Goal: Obtain resource: Download file/media

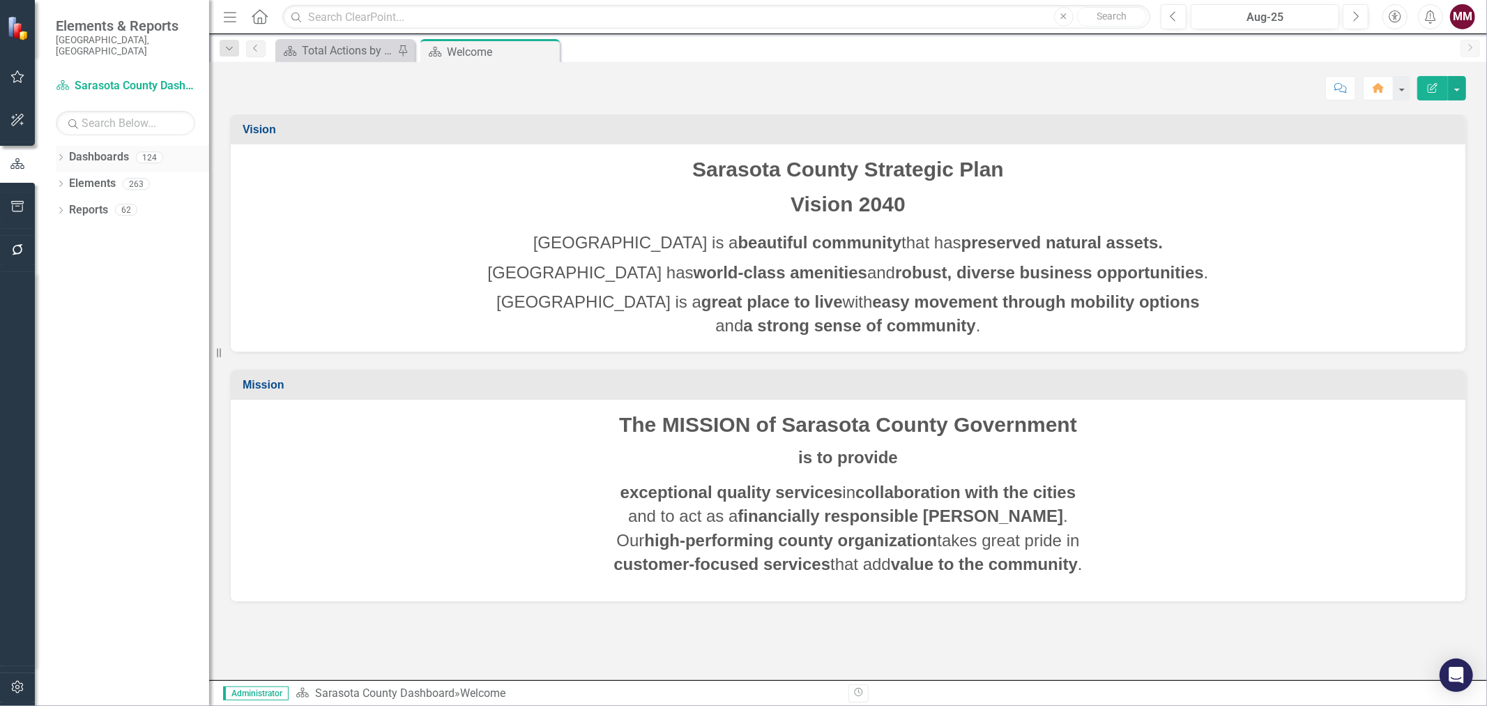
click at [63, 146] on div "Dropdown Dashboards 124" at bounding box center [132, 159] width 153 height 26
click at [61, 154] on icon at bounding box center [60, 157] width 3 height 6
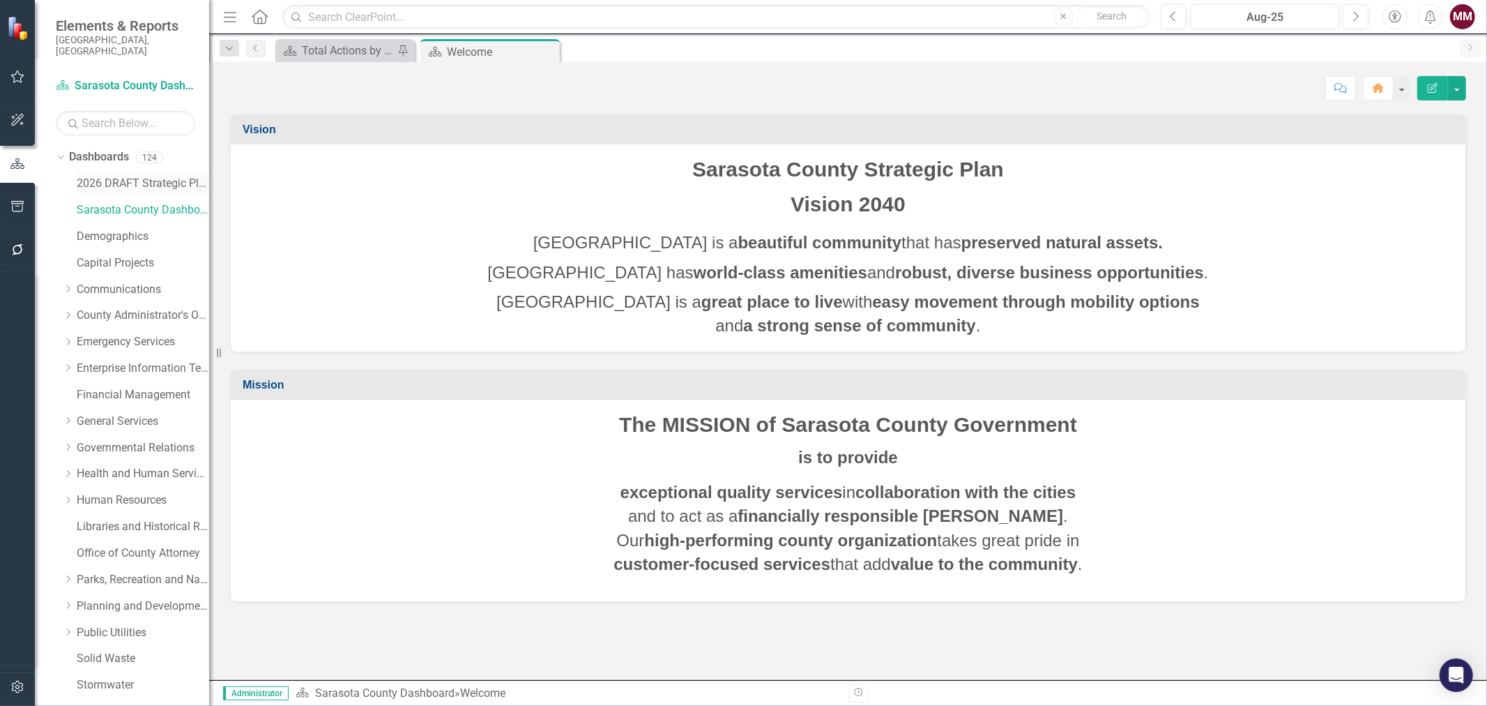
click at [93, 176] on link "2026 DRAFT Strategic Plan" at bounding box center [143, 184] width 132 height 16
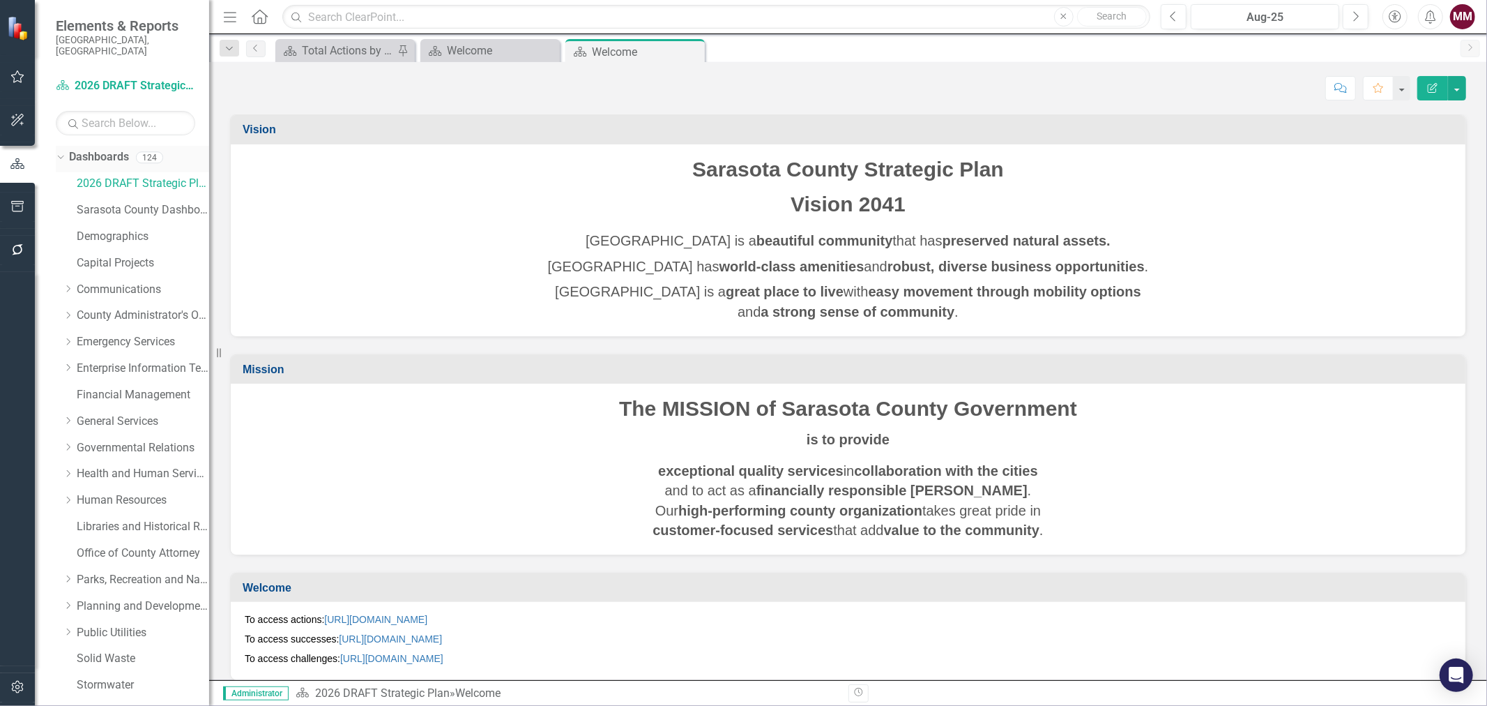
click at [57, 152] on icon "Dropdown" at bounding box center [59, 157] width 8 height 10
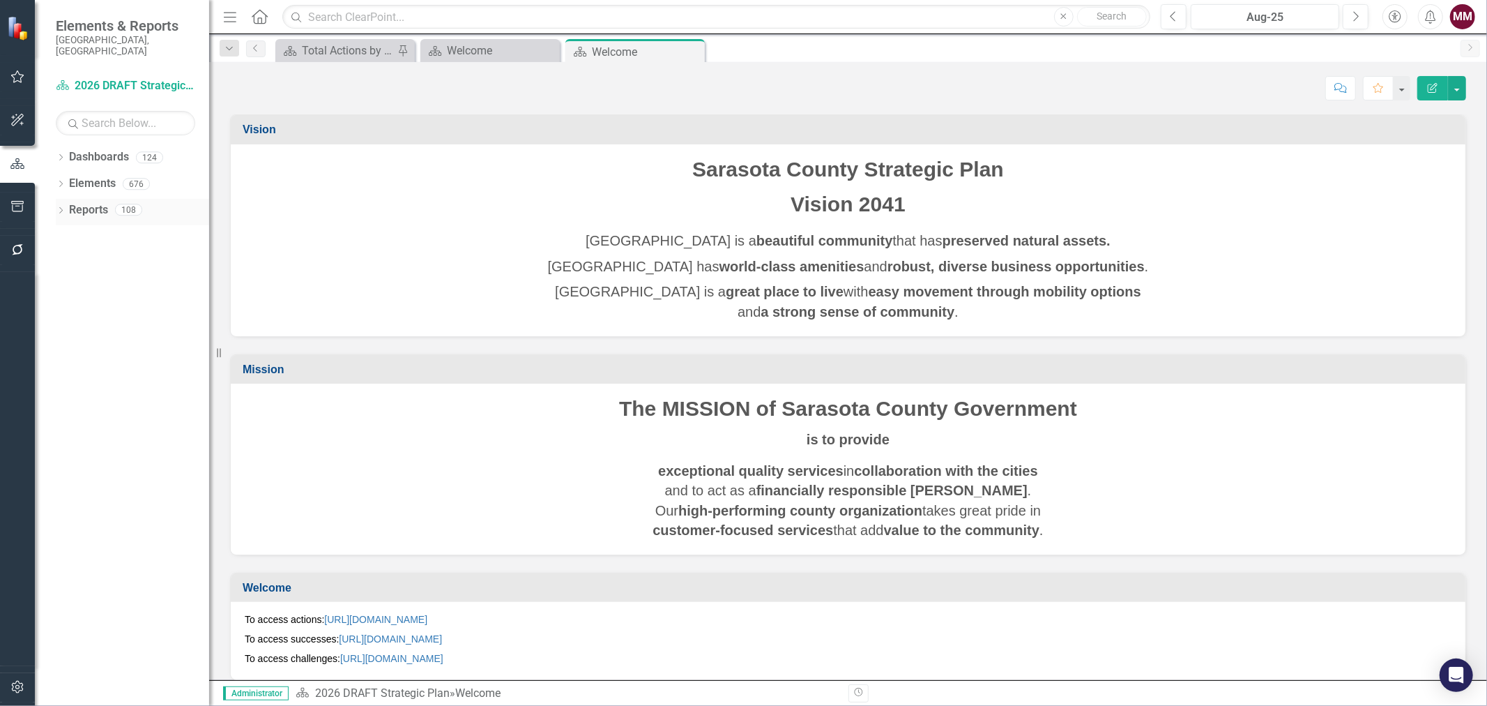
click at [63, 208] on icon "Dropdown" at bounding box center [61, 212] width 10 height 8
click at [67, 361] on icon "Dropdown" at bounding box center [67, 365] width 10 height 8
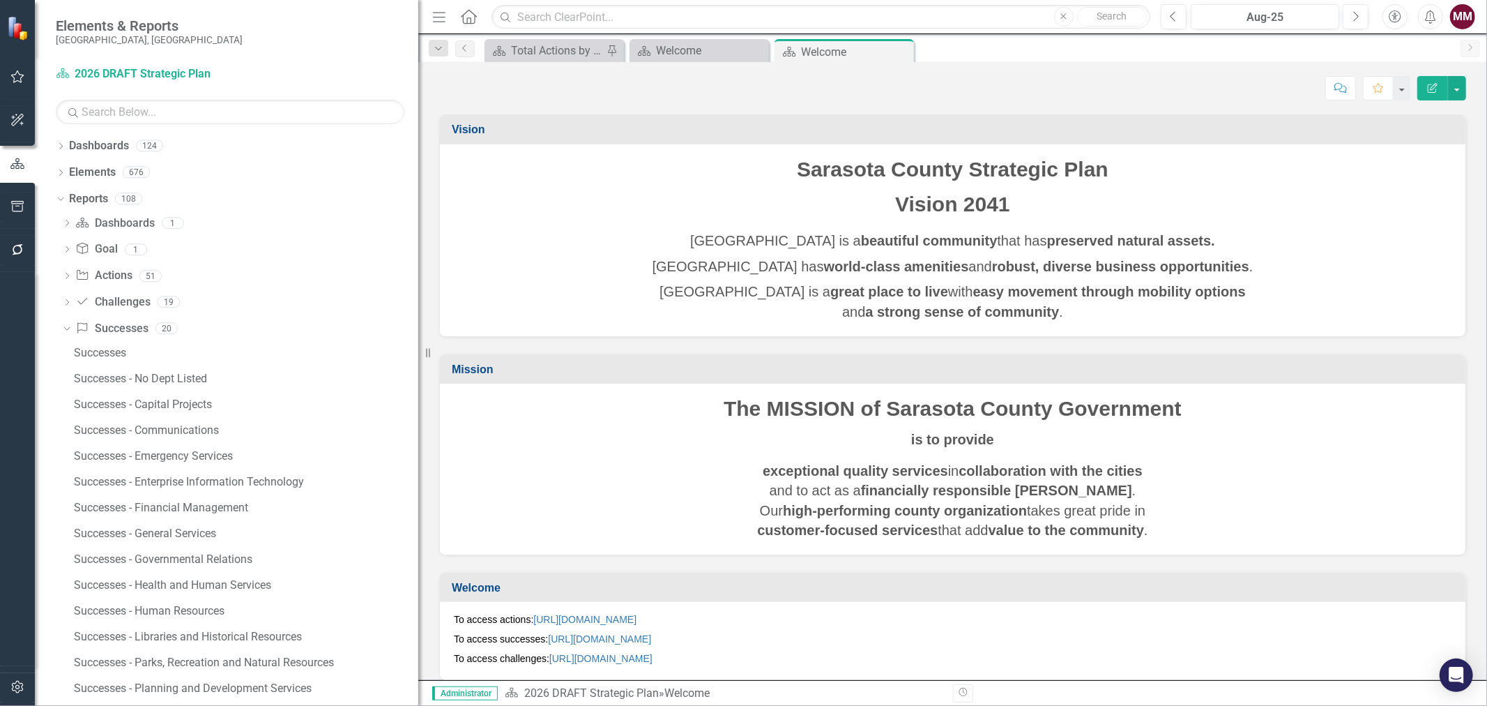
drag, startPoint x: 217, startPoint y: 354, endPoint x: 450, endPoint y: 350, distance: 232.9
click at [450, 350] on div "Elements & Reports [GEOGRAPHIC_DATA], [GEOGRAPHIC_DATA] Dashboard 2026 DRAFT St…" at bounding box center [743, 353] width 1487 height 706
click at [128, 378] on div "Successes - No Dept Listed" at bounding box center [246, 378] width 344 height 13
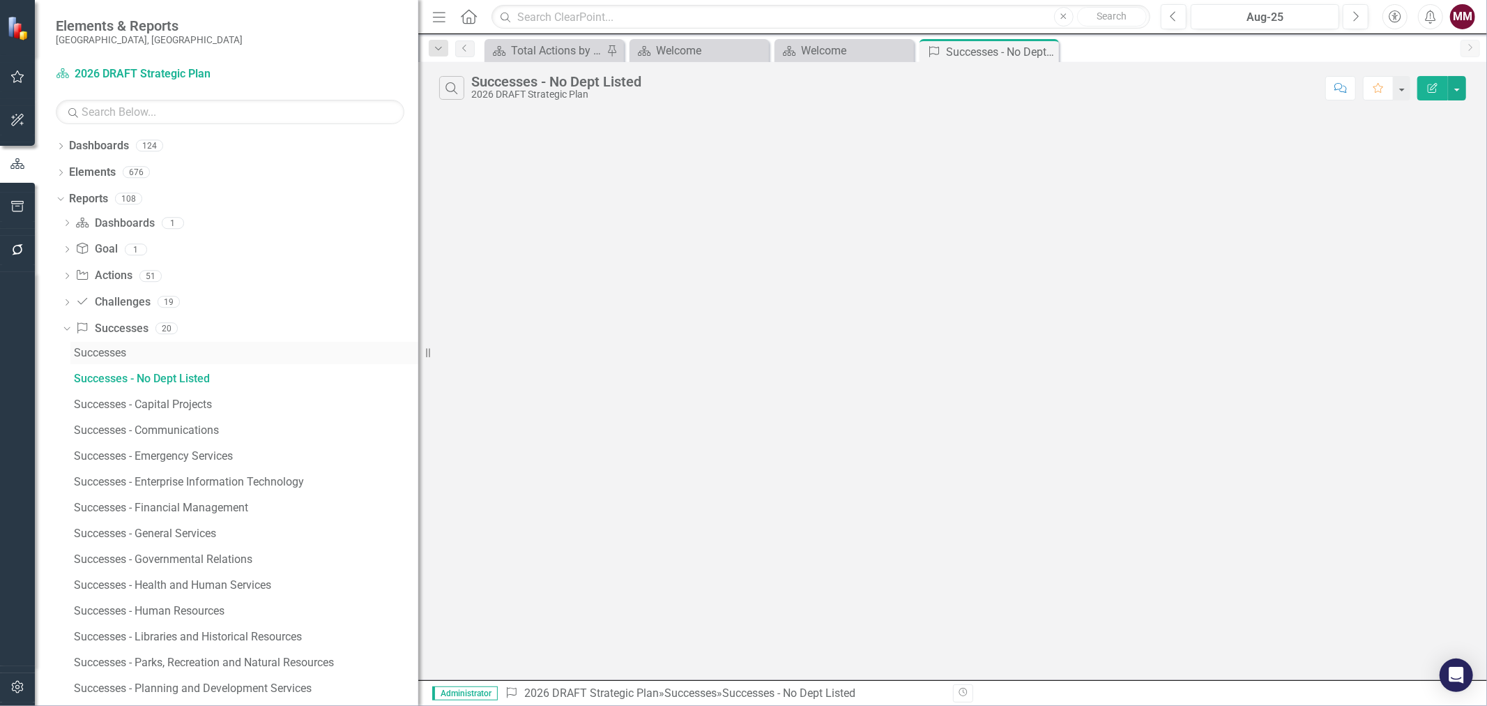
click at [105, 353] on div "Successes" at bounding box center [246, 353] width 344 height 13
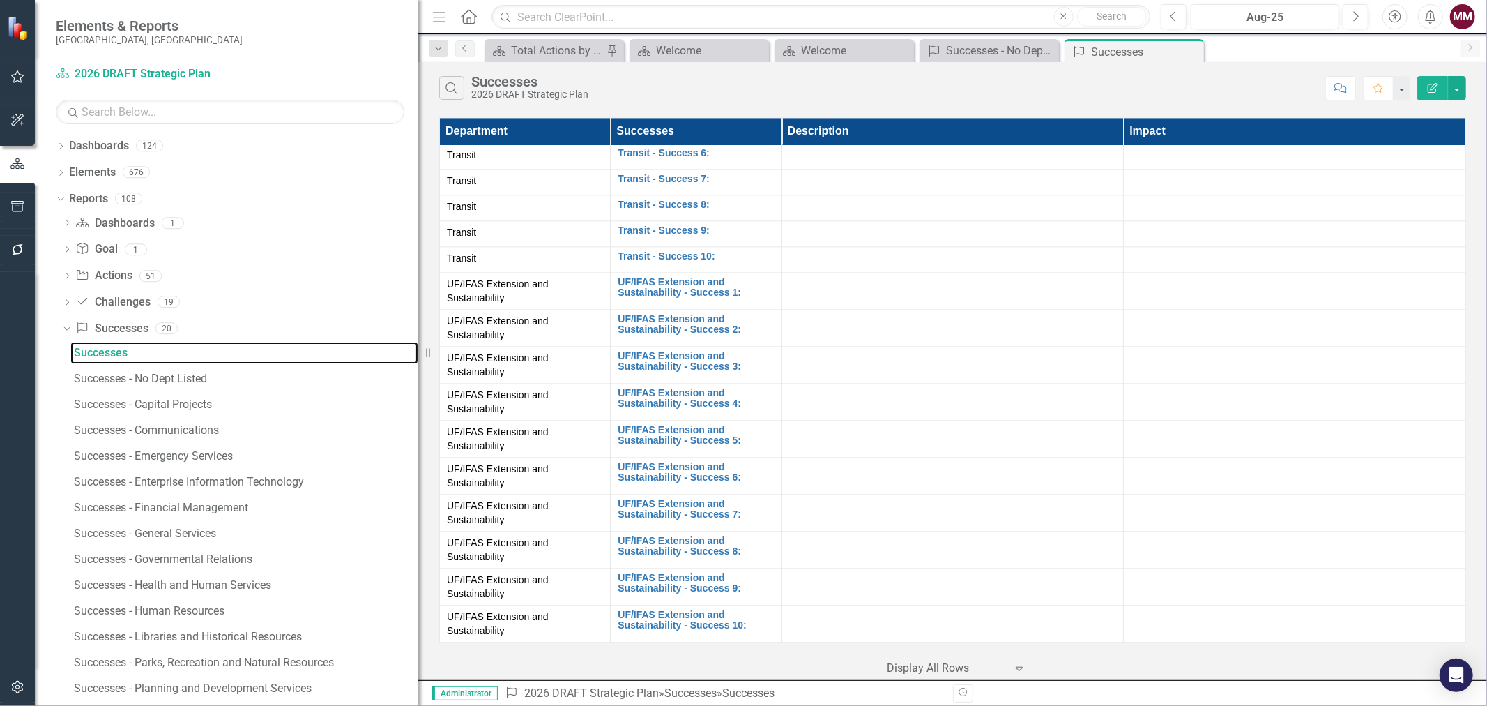
scroll to position [7076, 0]
click at [56, 173] on icon "Dropdown" at bounding box center [61, 174] width 10 height 8
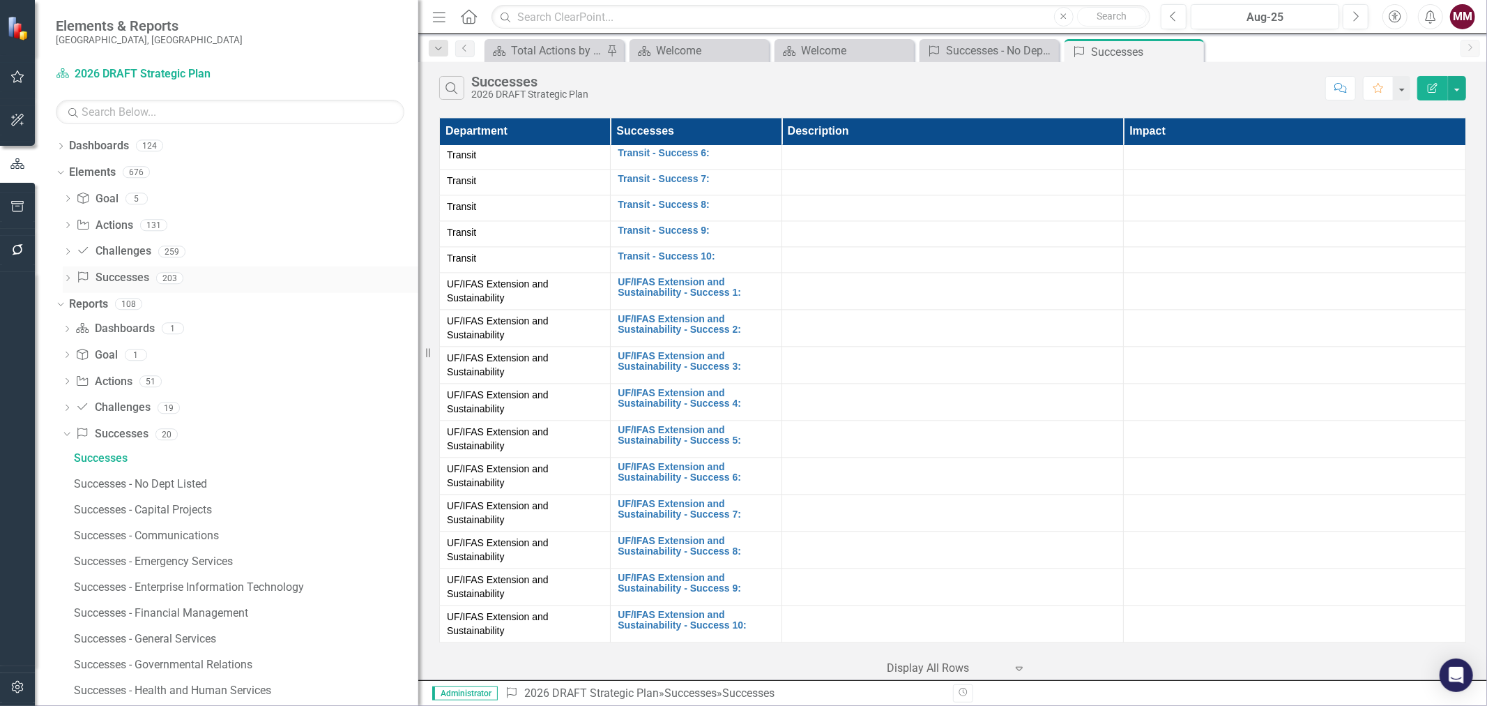
click at [121, 274] on link "Success Successes" at bounding box center [112, 278] width 73 height 16
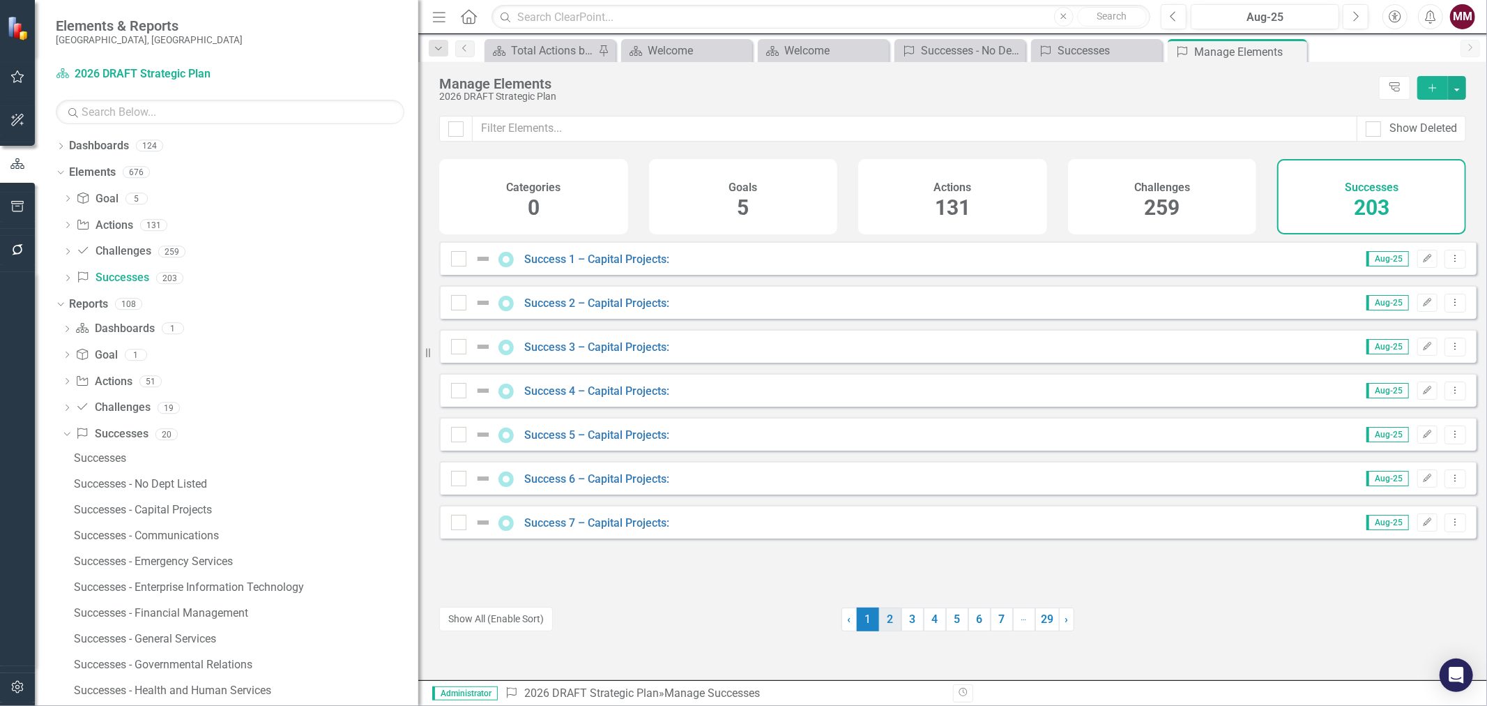
click at [888, 623] on link "2" at bounding box center [890, 619] width 22 height 24
click at [909, 623] on link "3" at bounding box center [913, 619] width 22 height 24
click at [927, 619] on link "4" at bounding box center [935, 619] width 22 height 24
click at [953, 618] on link "5" at bounding box center [957, 619] width 22 height 24
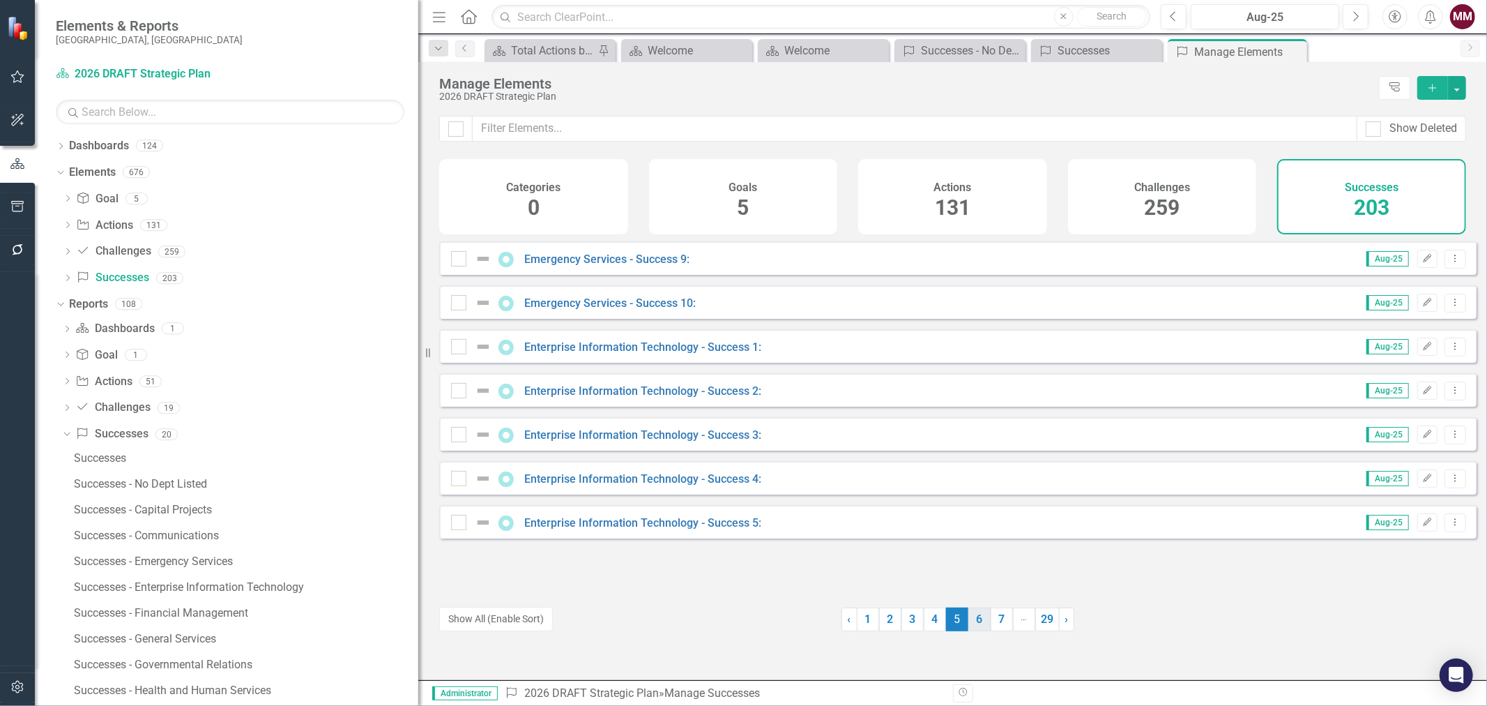
click at [971, 618] on link "6" at bounding box center [980, 619] width 22 height 24
click at [1065, 624] on link "› Next" at bounding box center [1066, 619] width 15 height 24
click at [1065, 624] on link "› Next" at bounding box center [1067, 619] width 15 height 24
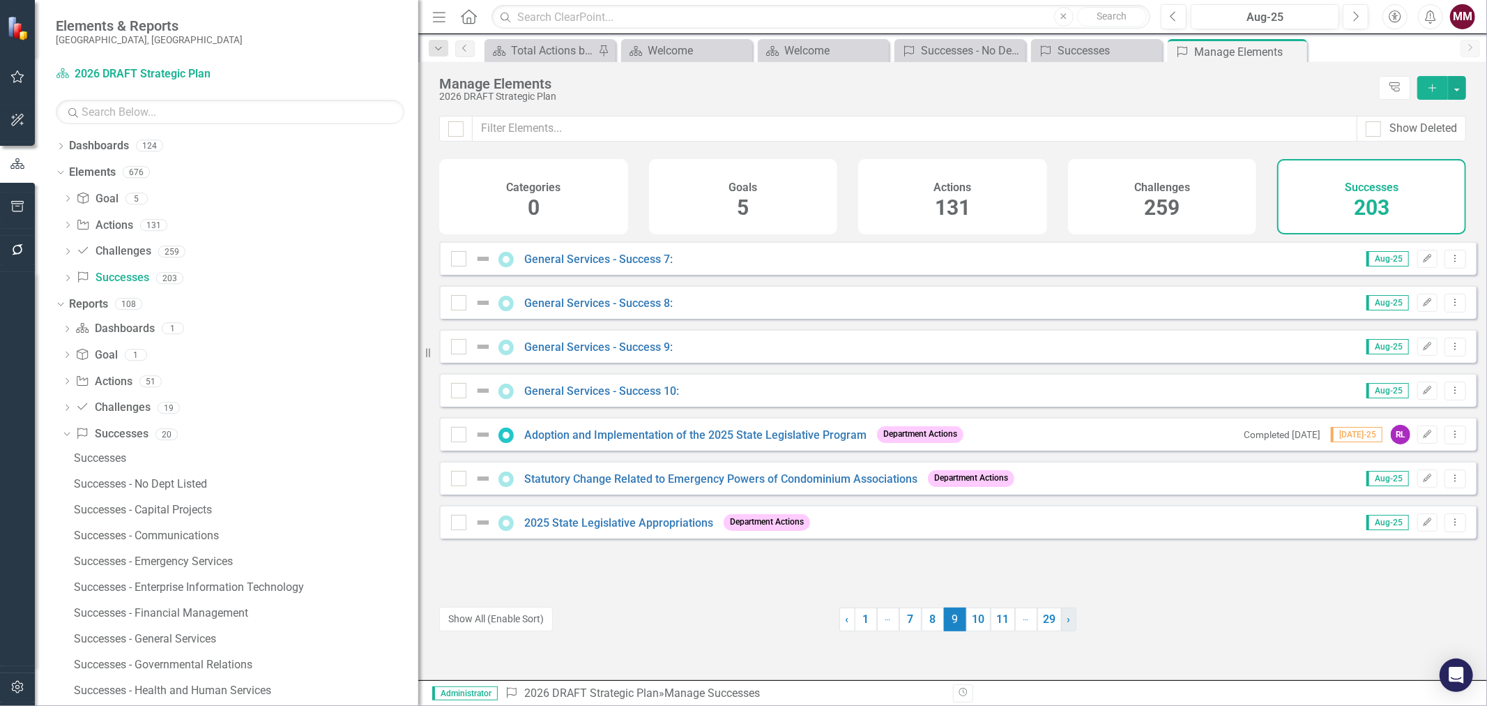
click at [1068, 624] on span "›" at bounding box center [1069, 618] width 3 height 13
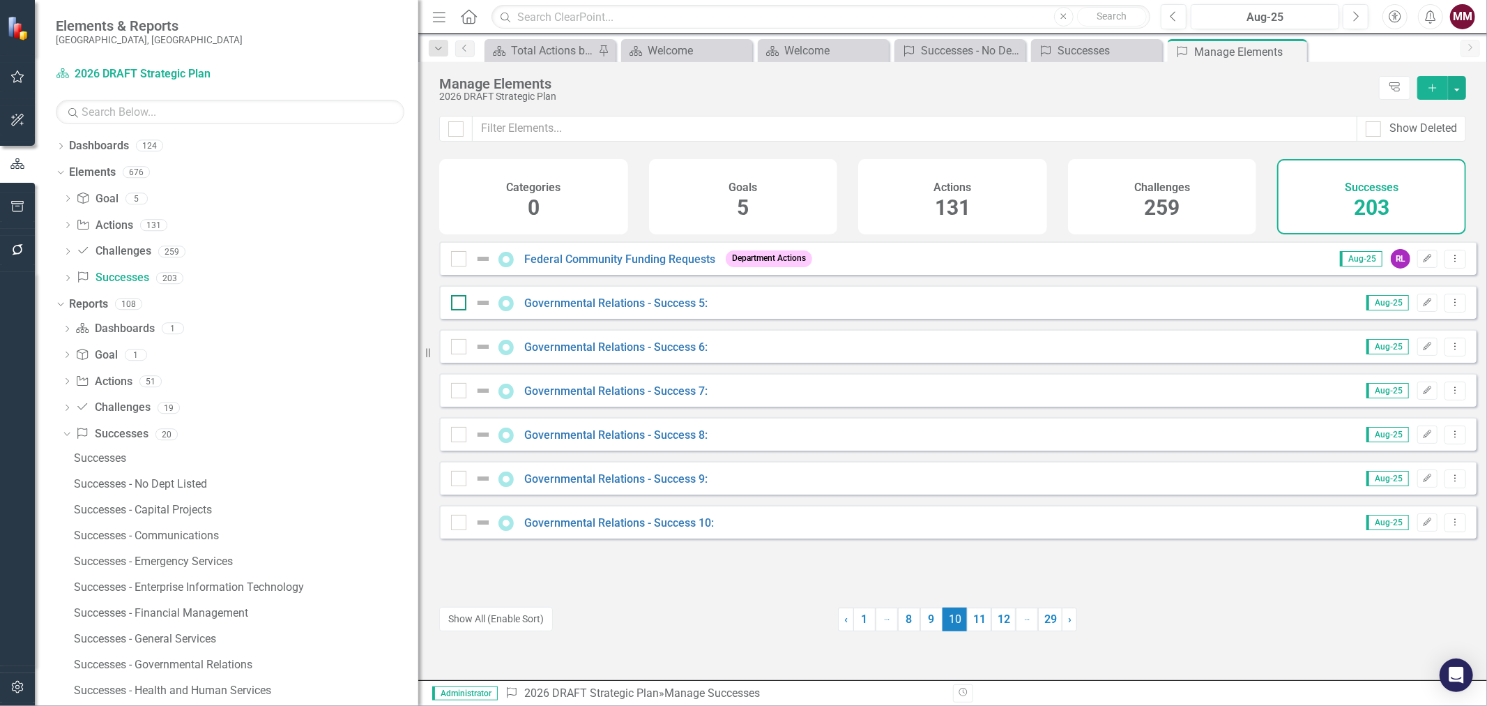
click at [459, 310] on div at bounding box center [458, 302] width 15 height 15
click at [459, 304] on input "checkbox" at bounding box center [455, 299] width 9 height 9
checkbox input "true"
click at [460, 354] on div at bounding box center [458, 346] width 15 height 15
click at [460, 348] on input "checkbox" at bounding box center [455, 343] width 9 height 9
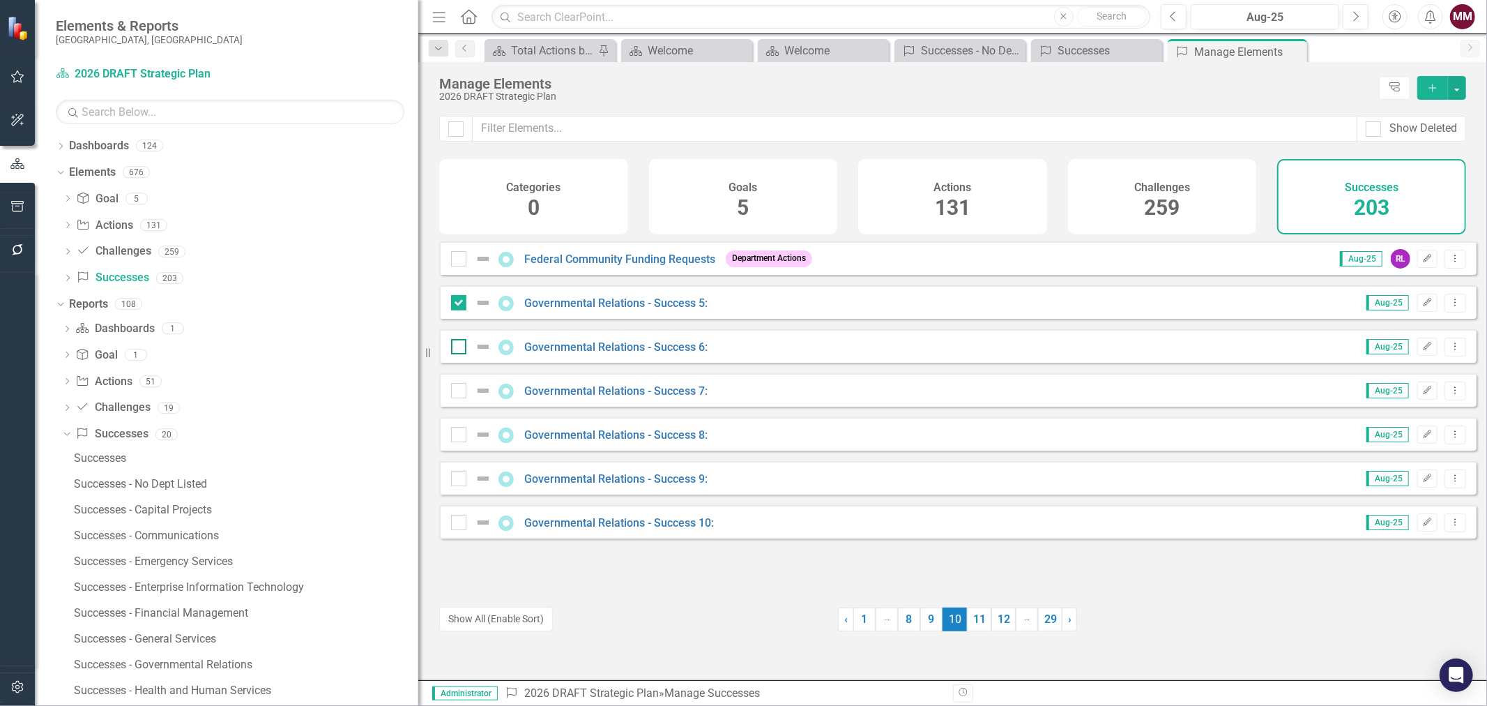
checkbox input "true"
click at [455, 392] on input "checkbox" at bounding box center [455, 387] width 9 height 9
checkbox input "true"
click at [462, 442] on div at bounding box center [458, 434] width 15 height 15
click at [460, 436] on input "checkbox" at bounding box center [455, 431] width 9 height 9
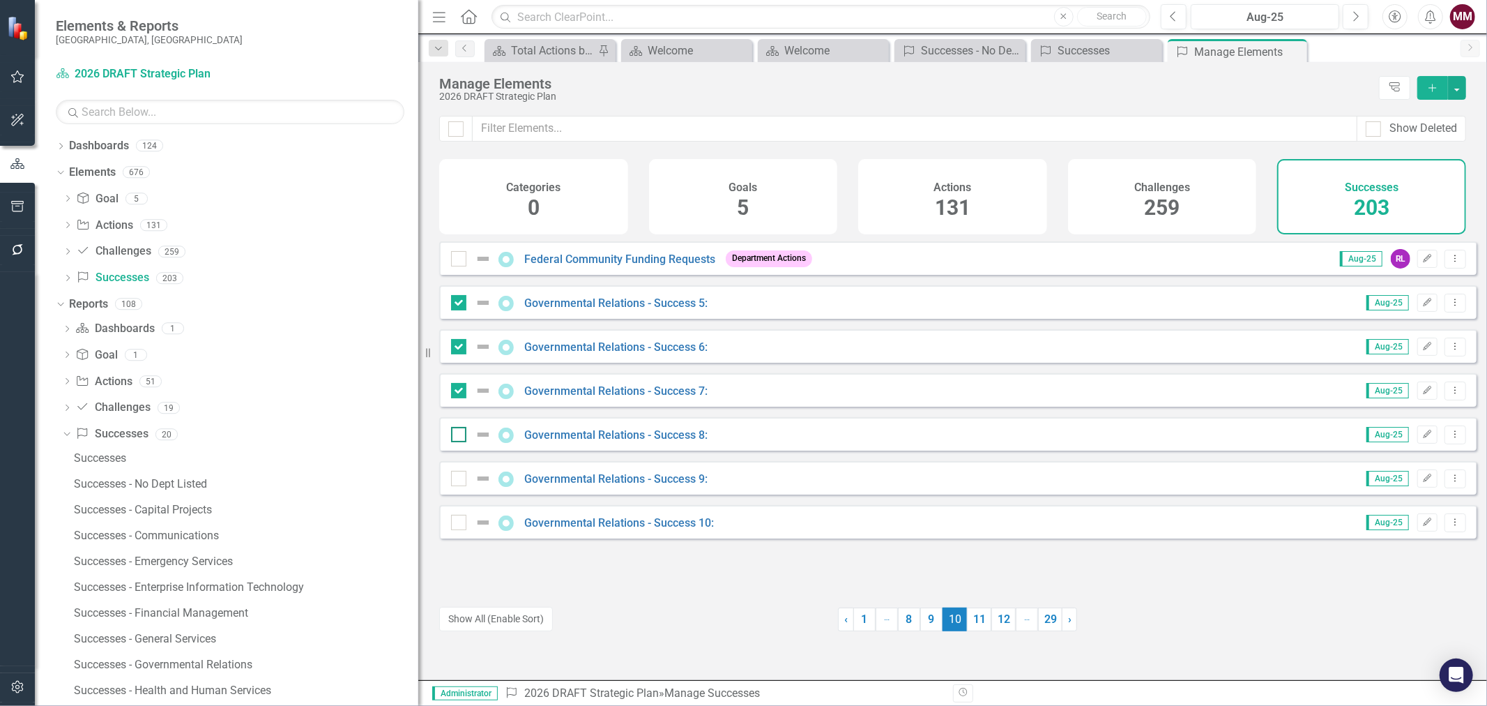
checkbox input "true"
click at [461, 486] on div at bounding box center [458, 478] width 15 height 15
click at [460, 480] on input "checkbox" at bounding box center [455, 475] width 9 height 9
checkbox input "true"
click at [455, 530] on div at bounding box center [458, 522] width 15 height 15
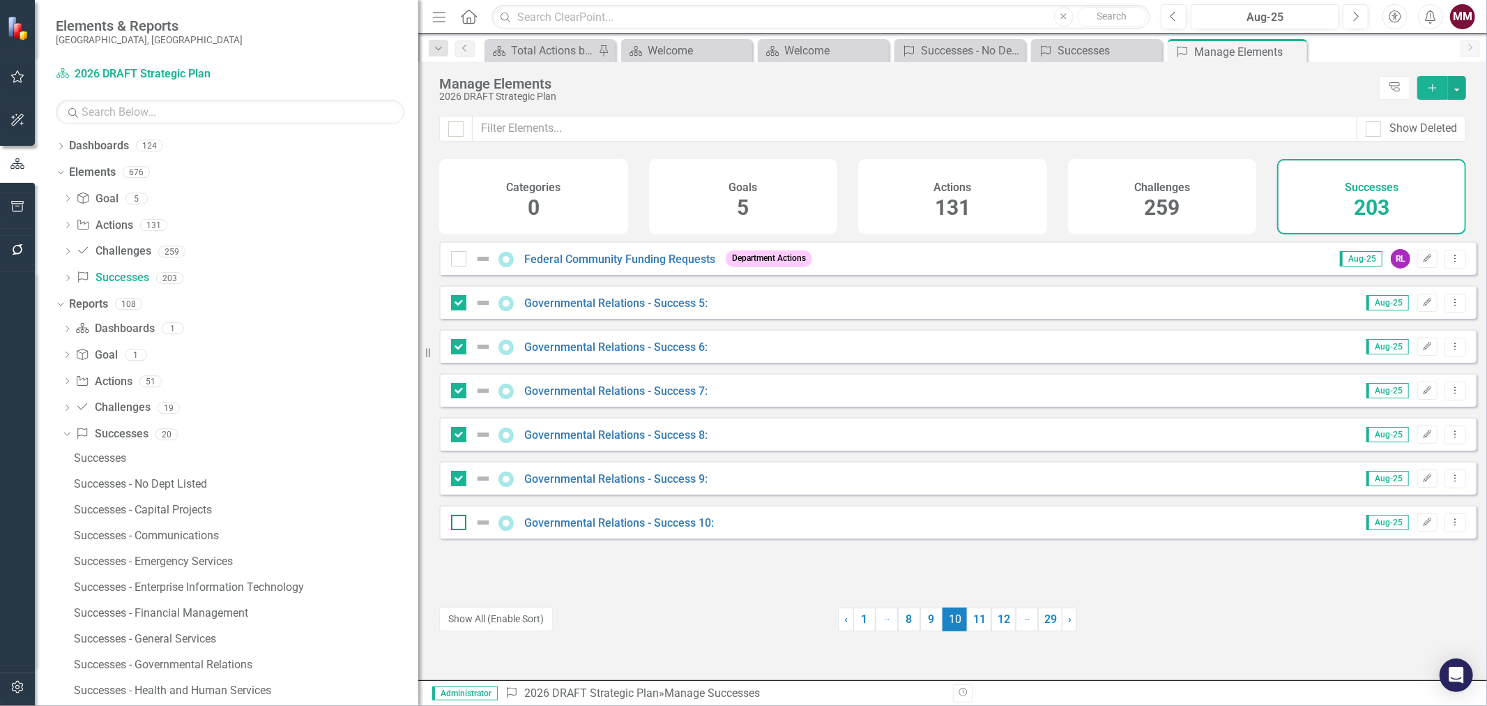
click at [455, 524] on input "checkbox" at bounding box center [455, 519] width 9 height 9
checkbox input "true"
click at [1459, 91] on button "button" at bounding box center [1457, 88] width 18 height 24
click at [1416, 185] on link "Trash Delete Multiple" at bounding box center [1411, 191] width 110 height 26
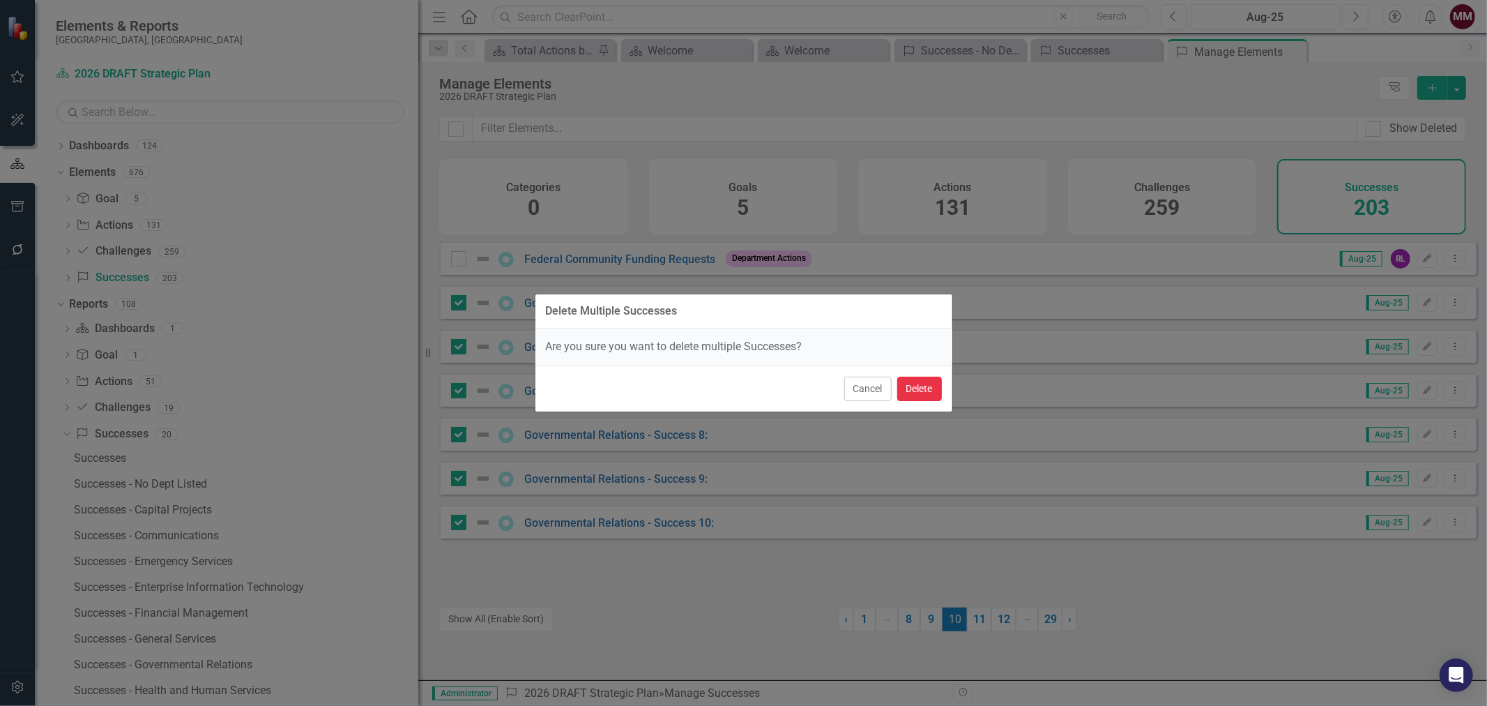
click at [919, 393] on button "Delete" at bounding box center [919, 389] width 45 height 24
checkbox input "false"
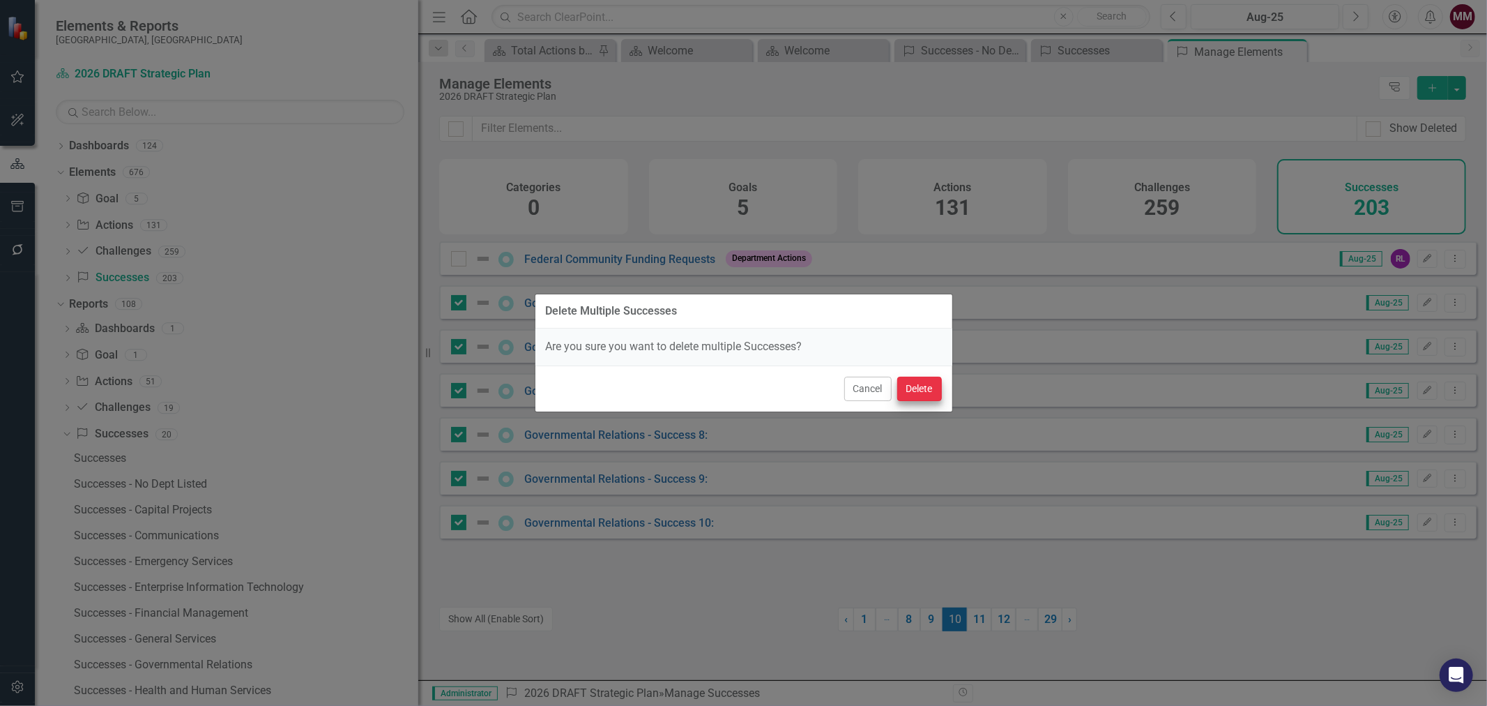
checkbox input "false"
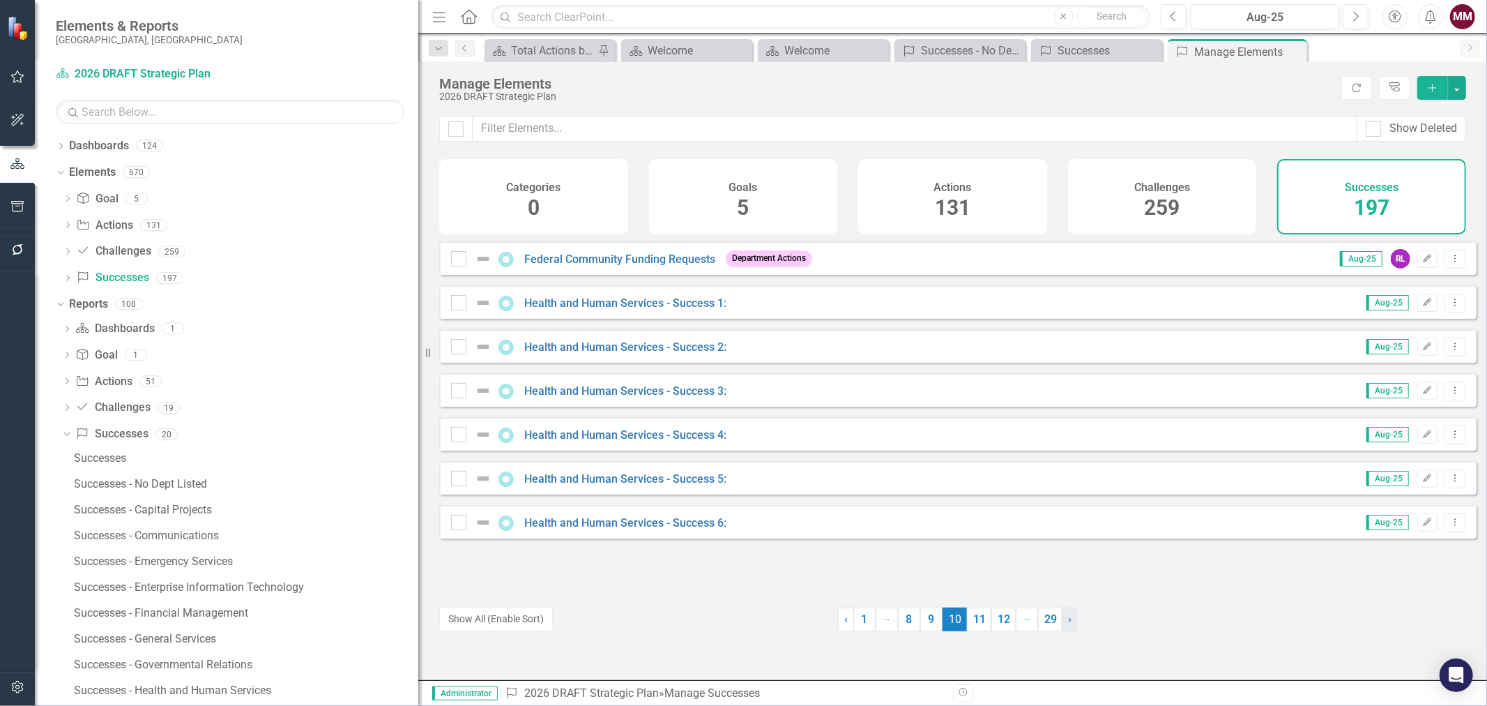
click at [1068, 625] on link "› Next" at bounding box center [1069, 619] width 15 height 24
click at [1070, 625] on span "›" at bounding box center [1071, 618] width 3 height 13
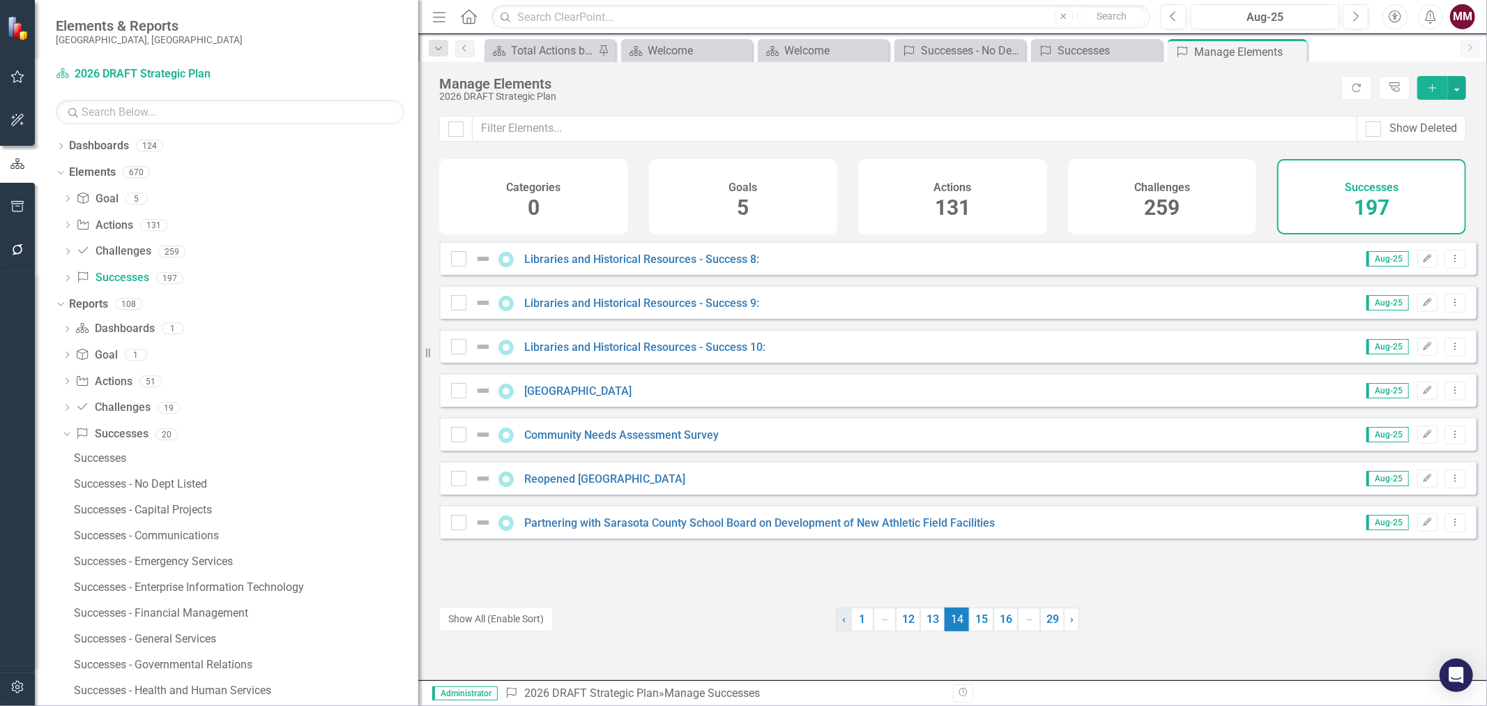
click at [840, 625] on link "‹ Previous" at bounding box center [844, 619] width 16 height 24
click at [1070, 623] on span "›" at bounding box center [1071, 618] width 3 height 13
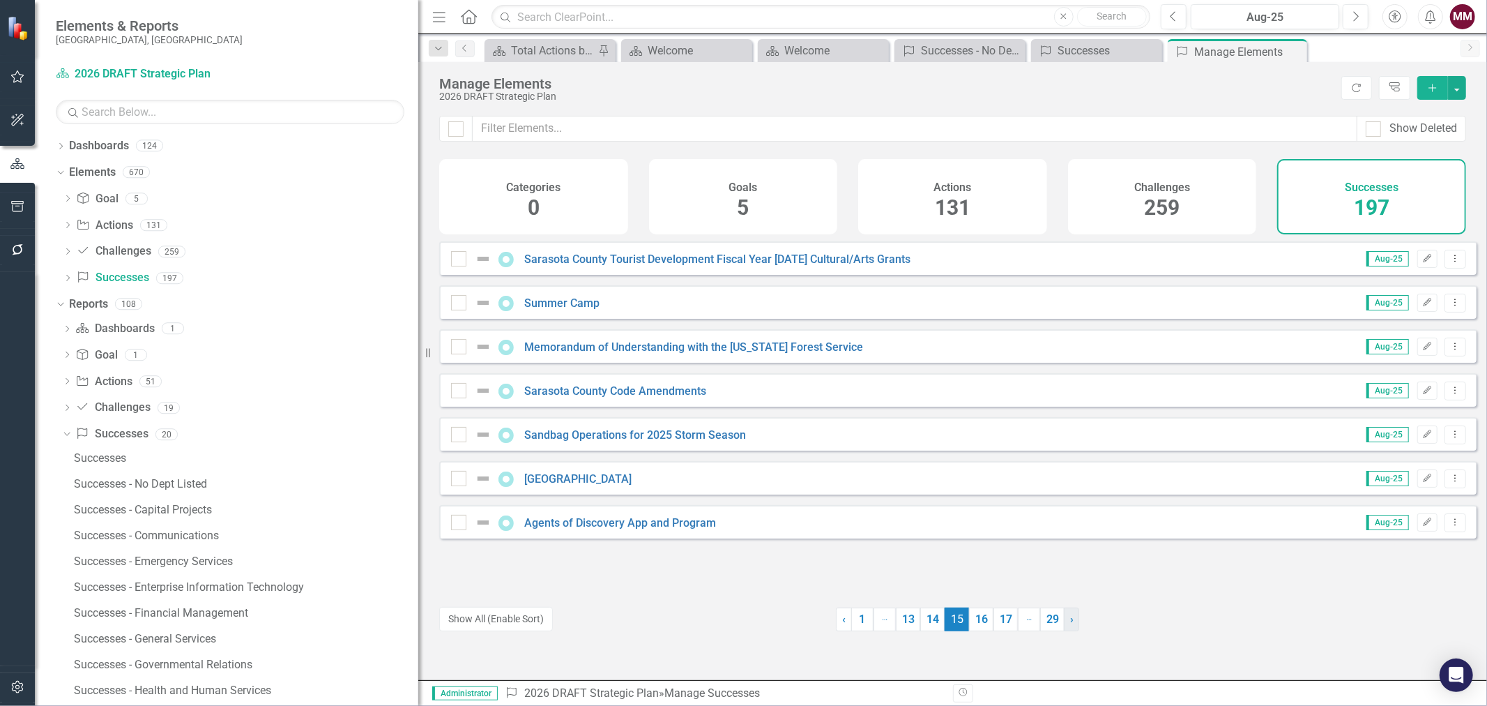
click at [1070, 623] on span "›" at bounding box center [1071, 618] width 3 height 13
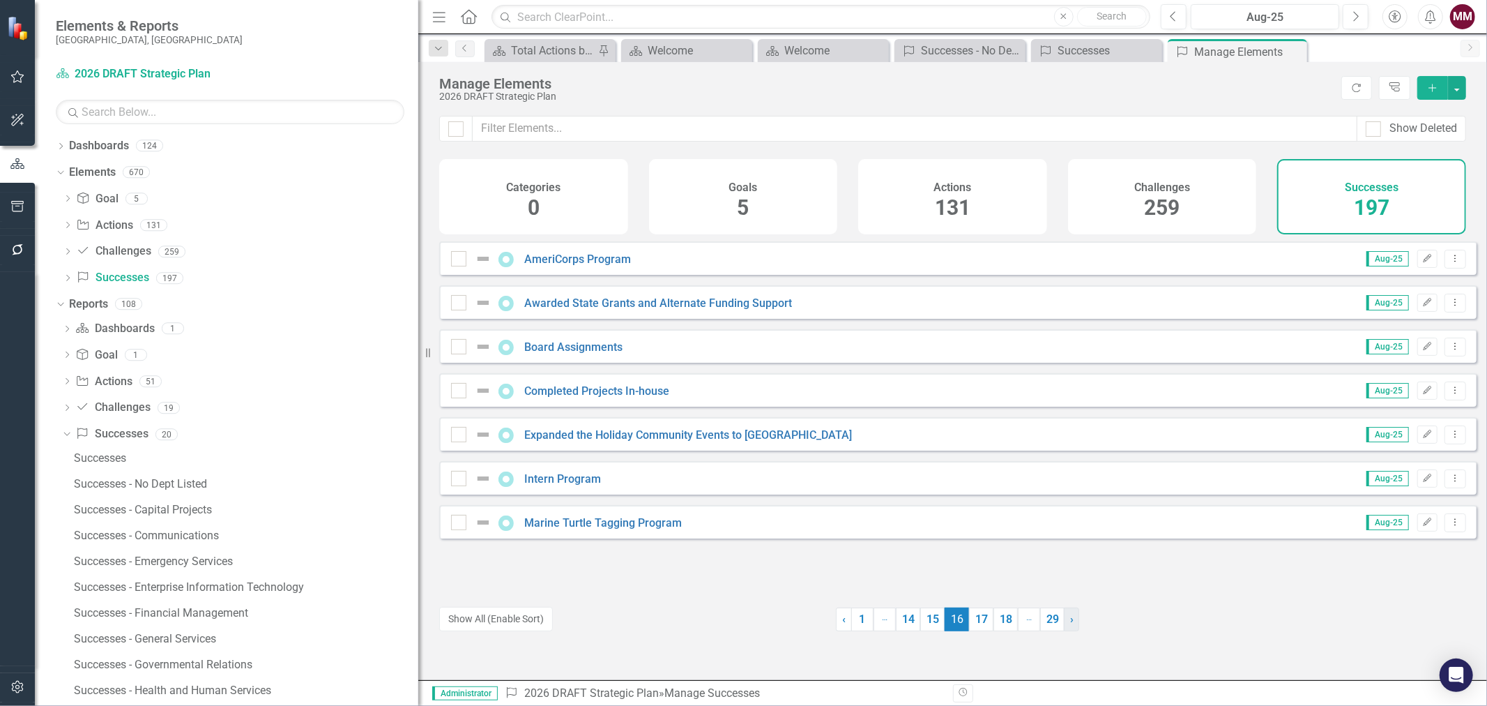
click at [1070, 623] on span "›" at bounding box center [1071, 618] width 3 height 13
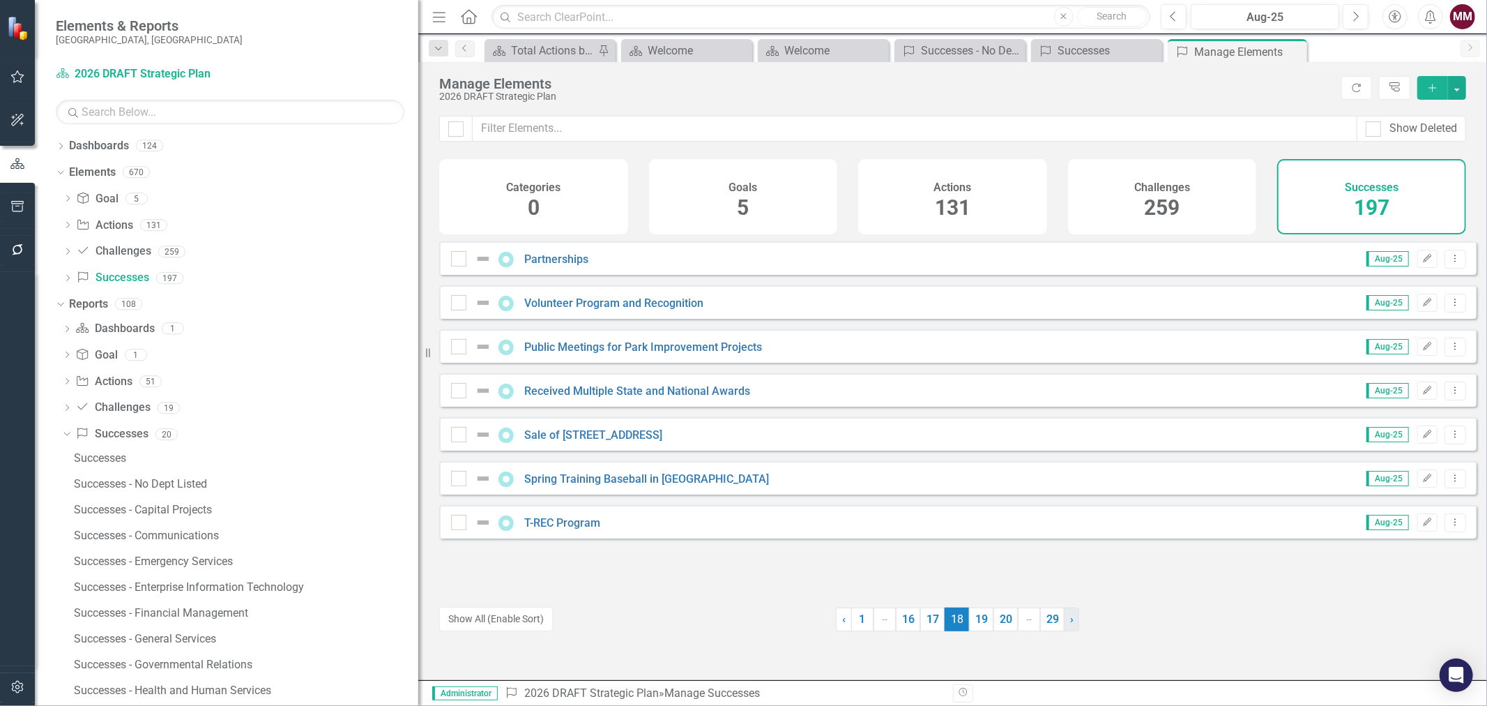
click at [1070, 623] on span "›" at bounding box center [1071, 618] width 3 height 13
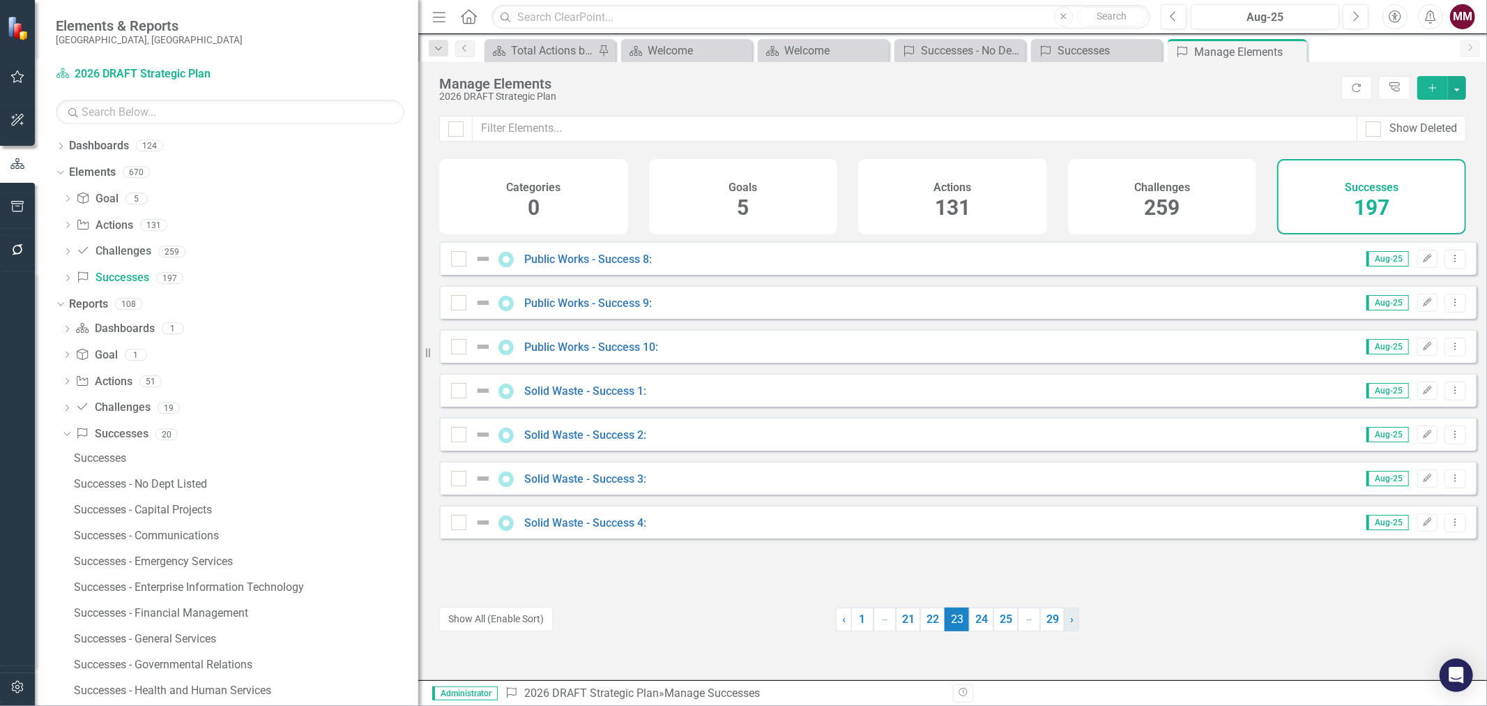
click at [1070, 623] on span "›" at bounding box center [1071, 618] width 3 height 13
click at [1072, 623] on span "›" at bounding box center [1073, 618] width 3 height 13
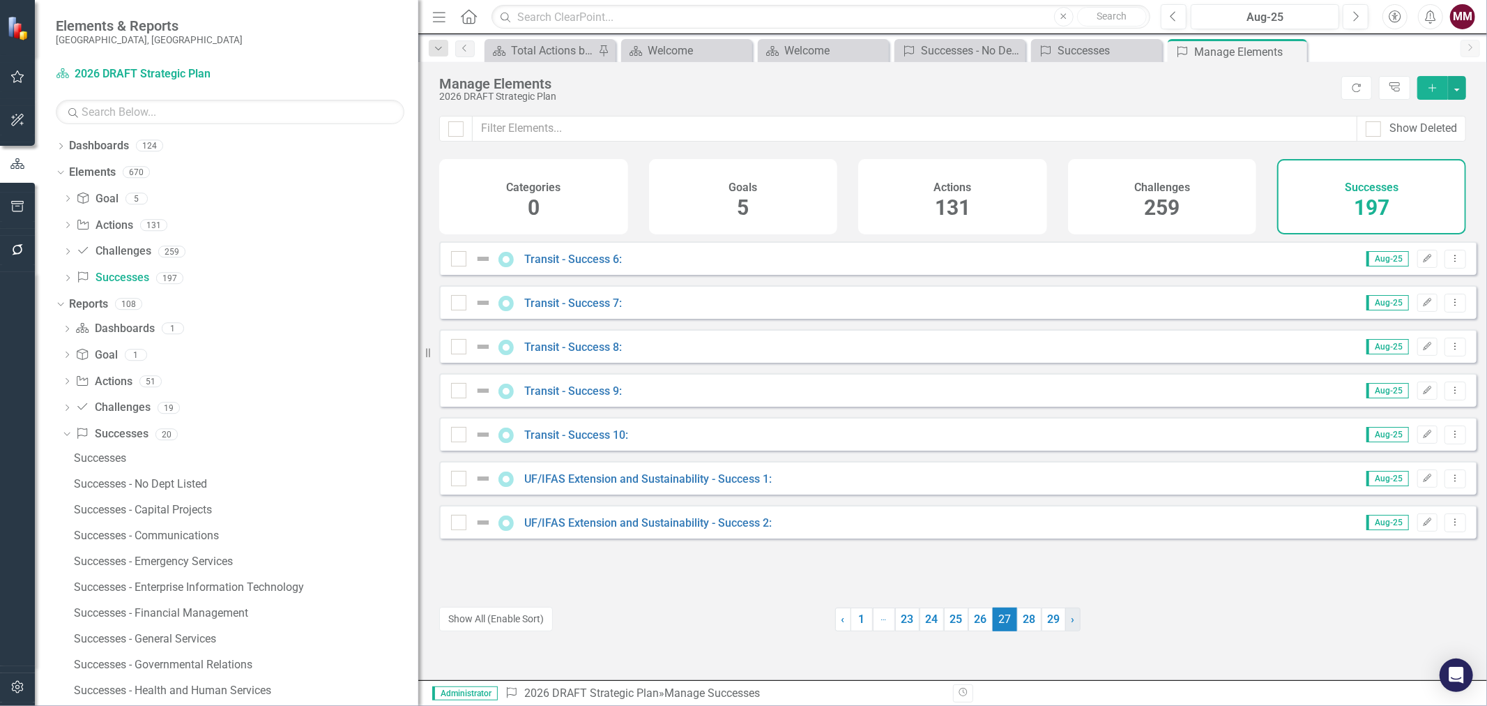
click at [1072, 623] on span "›" at bounding box center [1073, 618] width 3 height 13
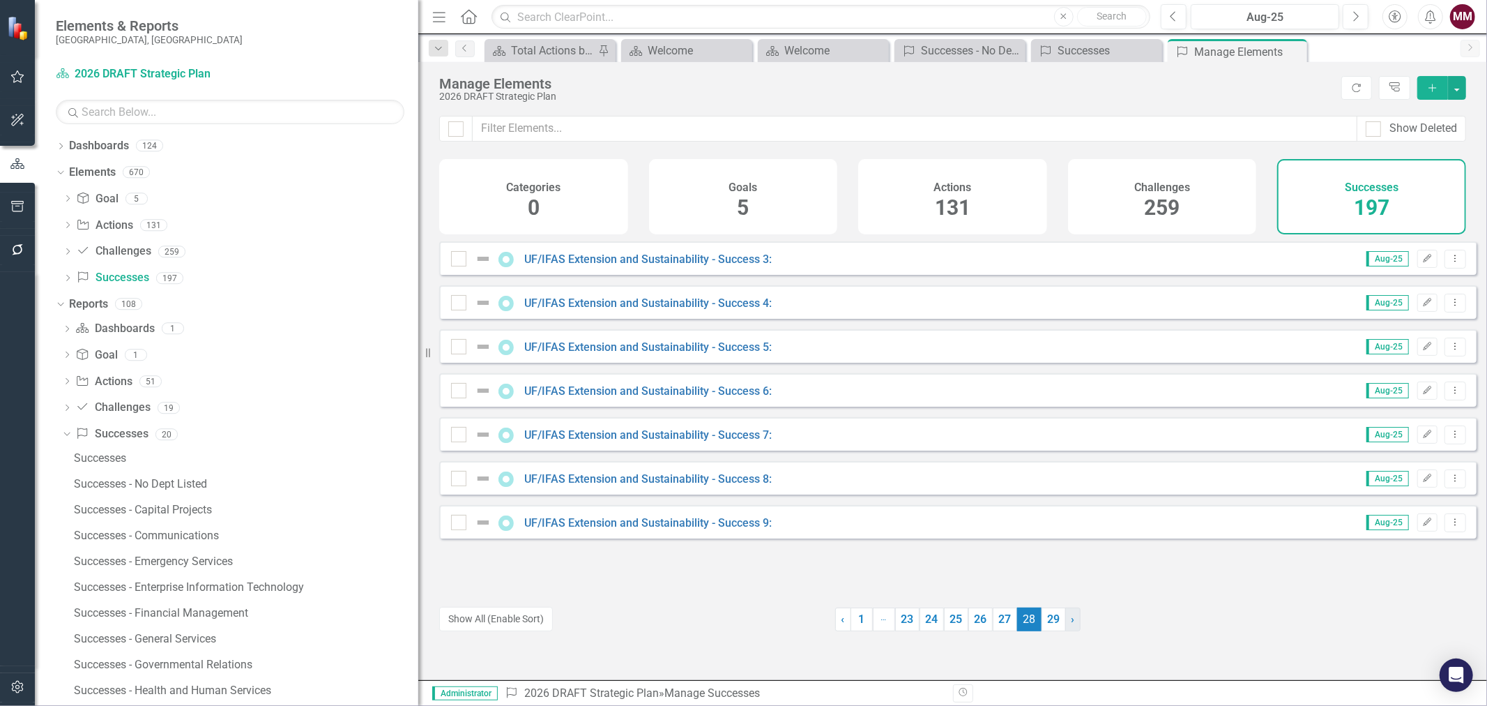
click at [1072, 623] on span "›" at bounding box center [1073, 618] width 3 height 13
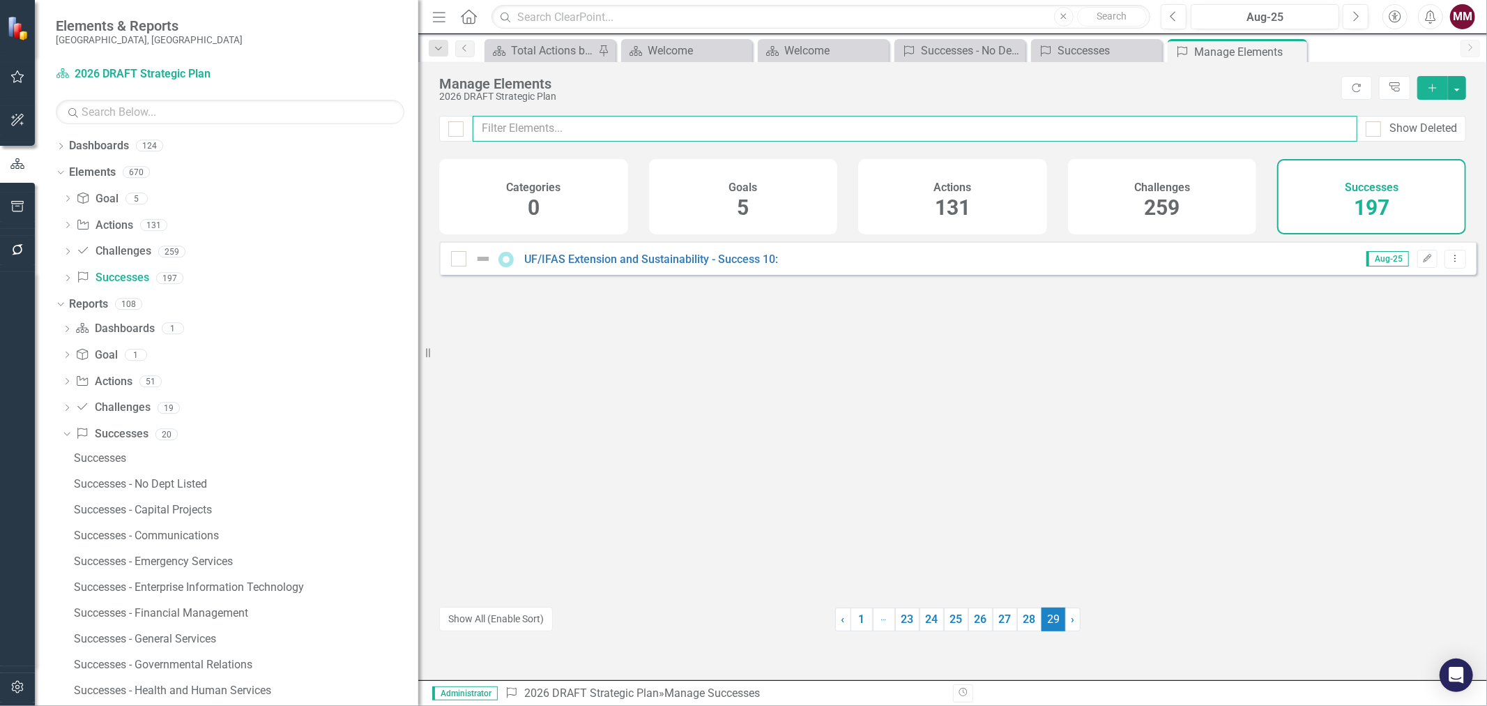
click at [593, 130] on input "text" at bounding box center [915, 129] width 885 height 26
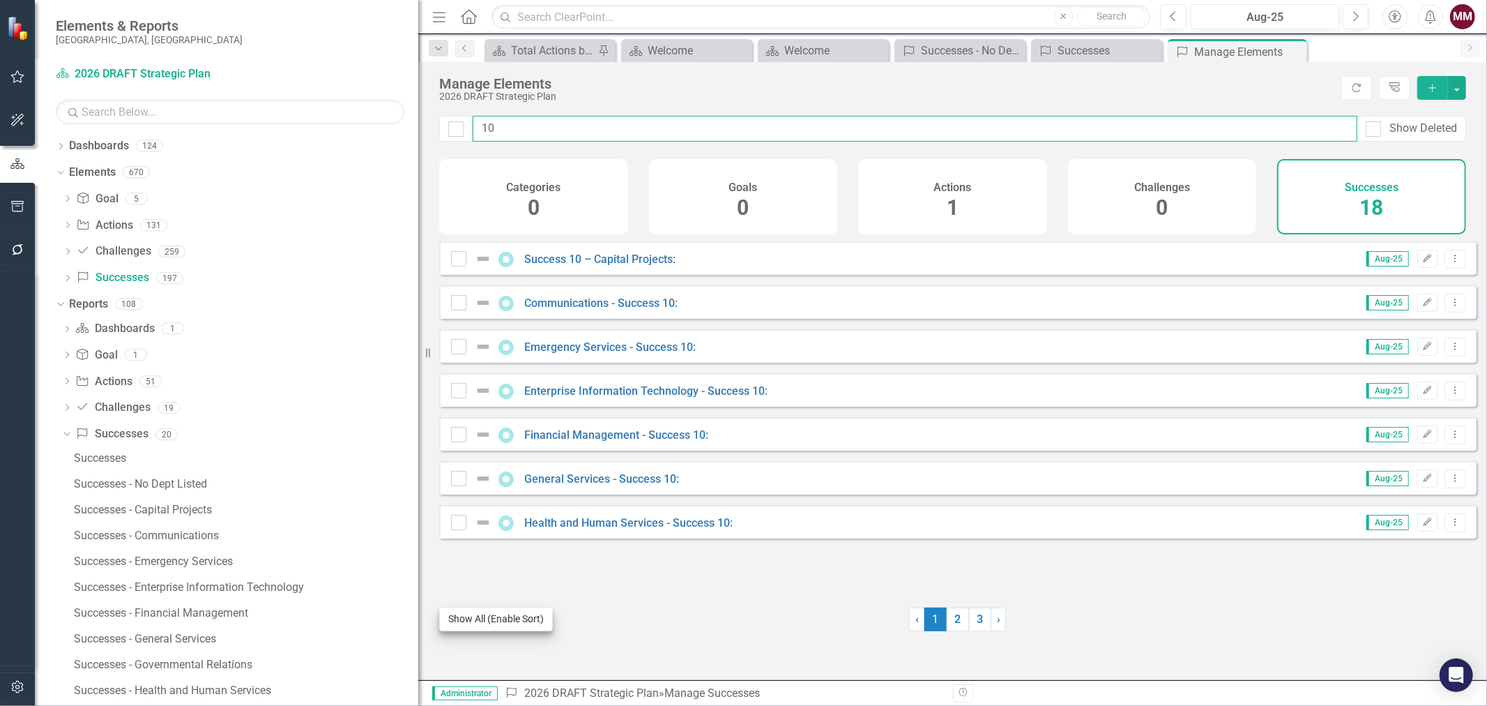
type input "10"
click at [474, 622] on button "Show All (Enable Sort)" at bounding box center [496, 619] width 114 height 24
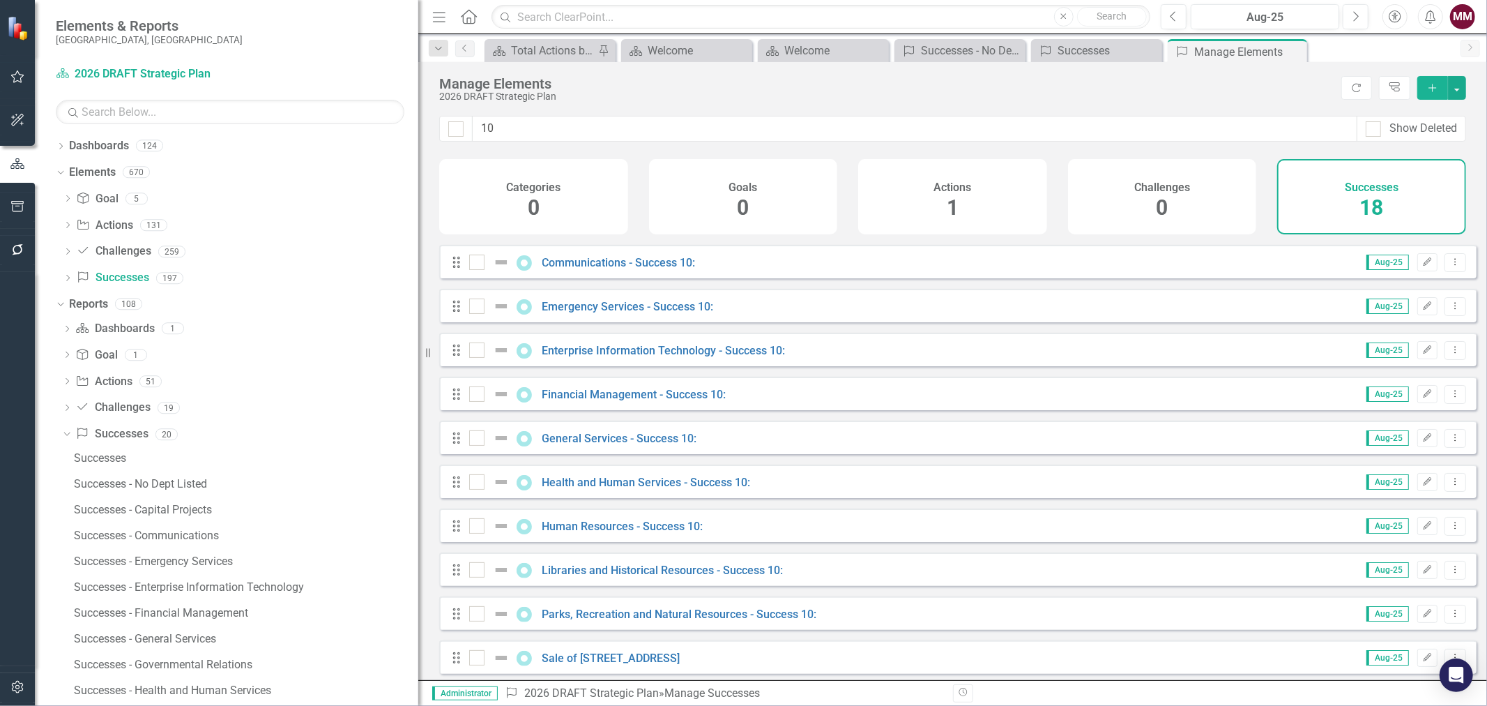
scroll to position [77, 0]
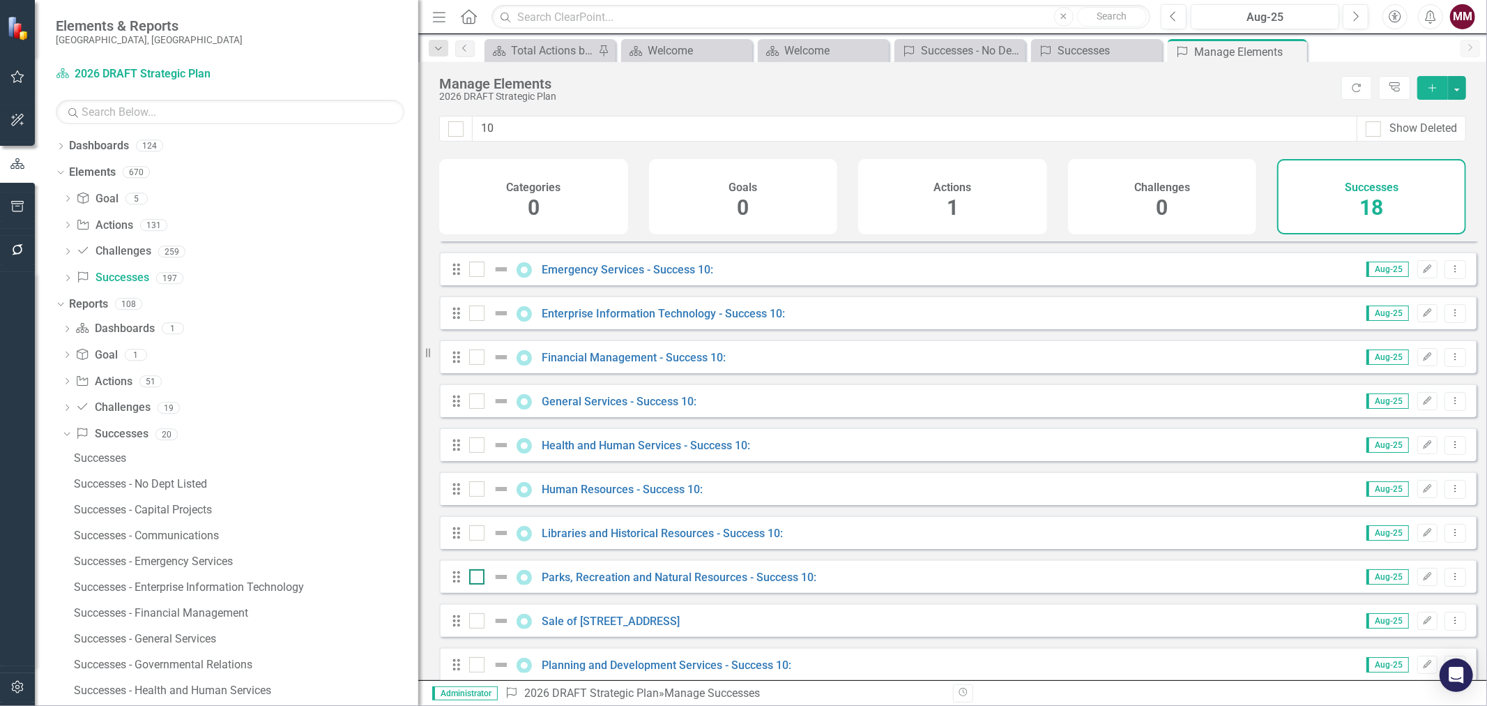
click at [476, 584] on div at bounding box center [476, 576] width 15 height 15
click at [476, 578] on input "checkbox" at bounding box center [473, 573] width 9 height 9
click at [1458, 85] on button "button" at bounding box center [1457, 88] width 18 height 24
click at [1416, 190] on link "Trash Delete Multiple" at bounding box center [1411, 191] width 110 height 26
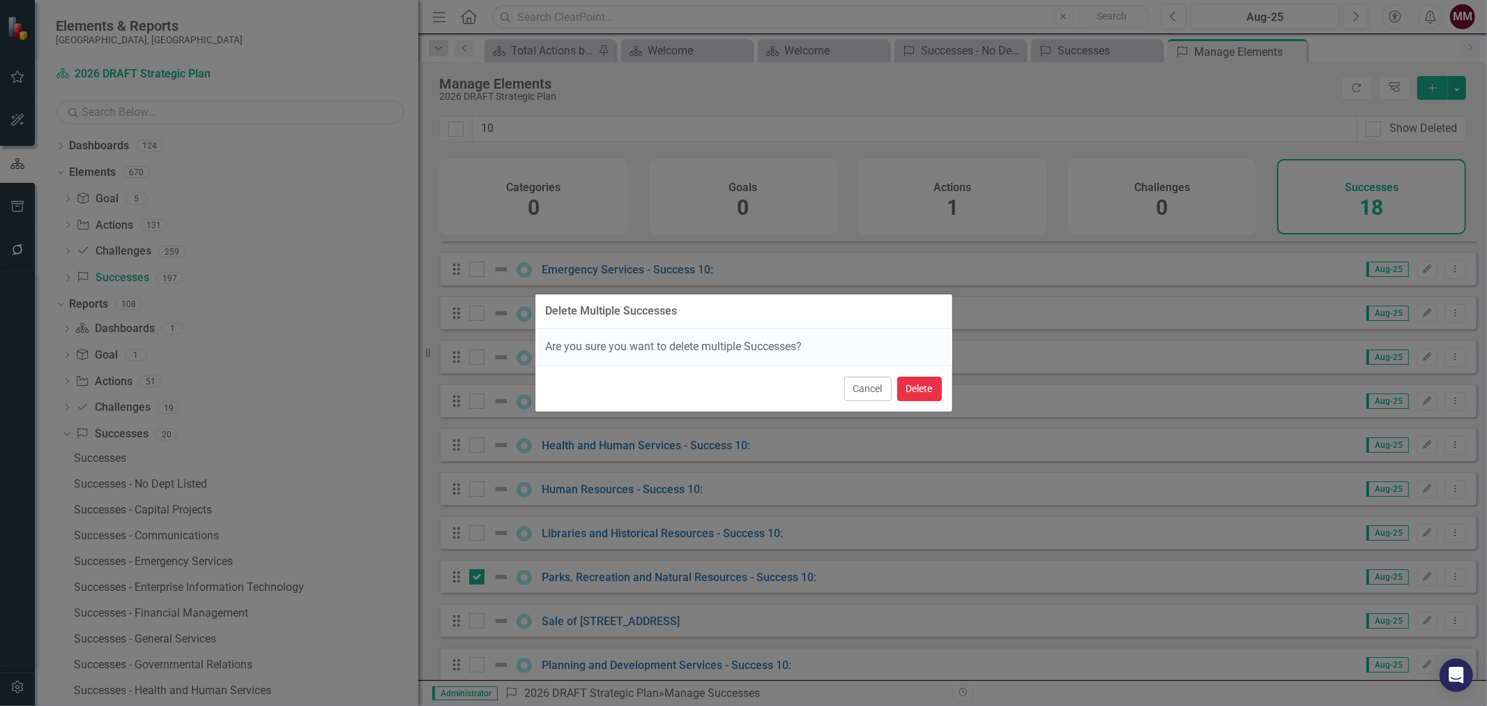
click at [913, 386] on button "Delete" at bounding box center [919, 389] width 45 height 24
checkbox input "false"
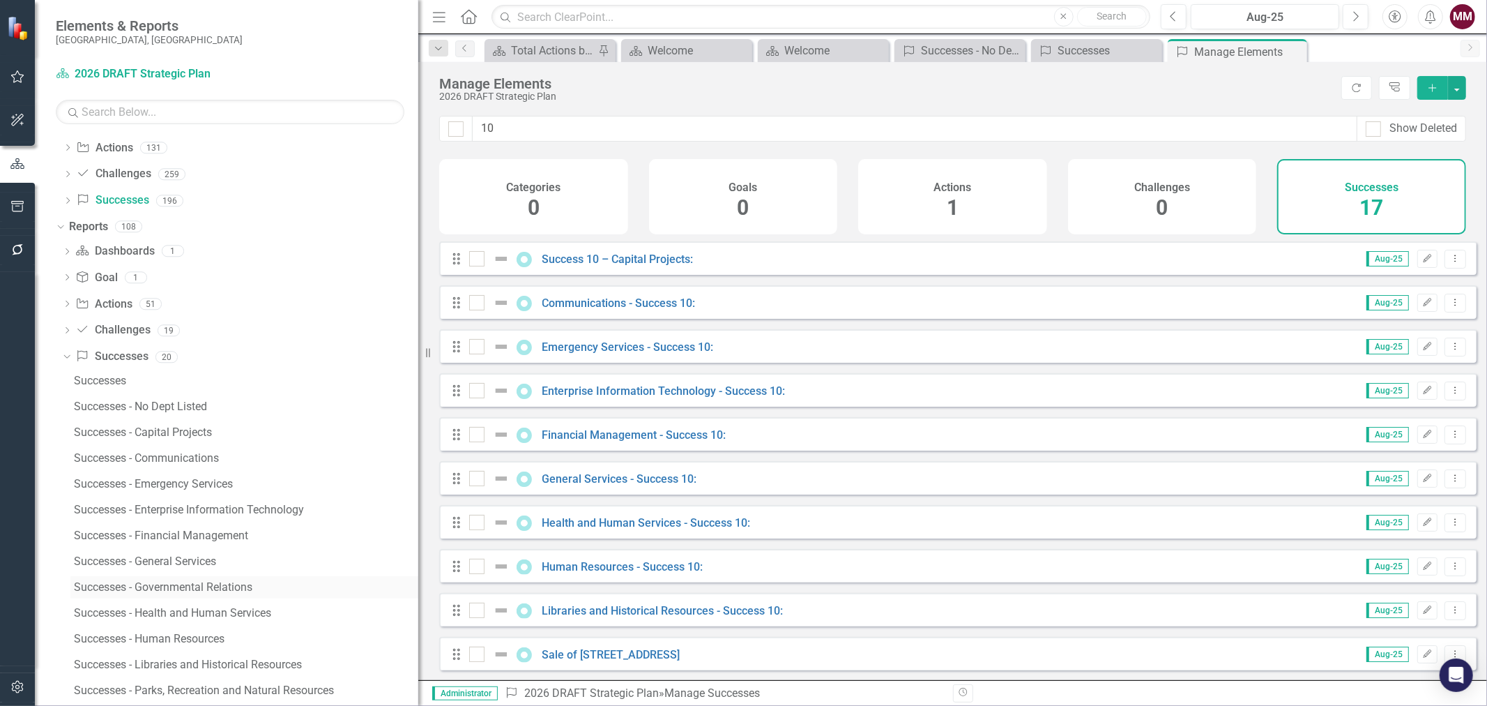
click at [157, 589] on div "Successes - Governmental Relations" at bounding box center [246, 587] width 344 height 13
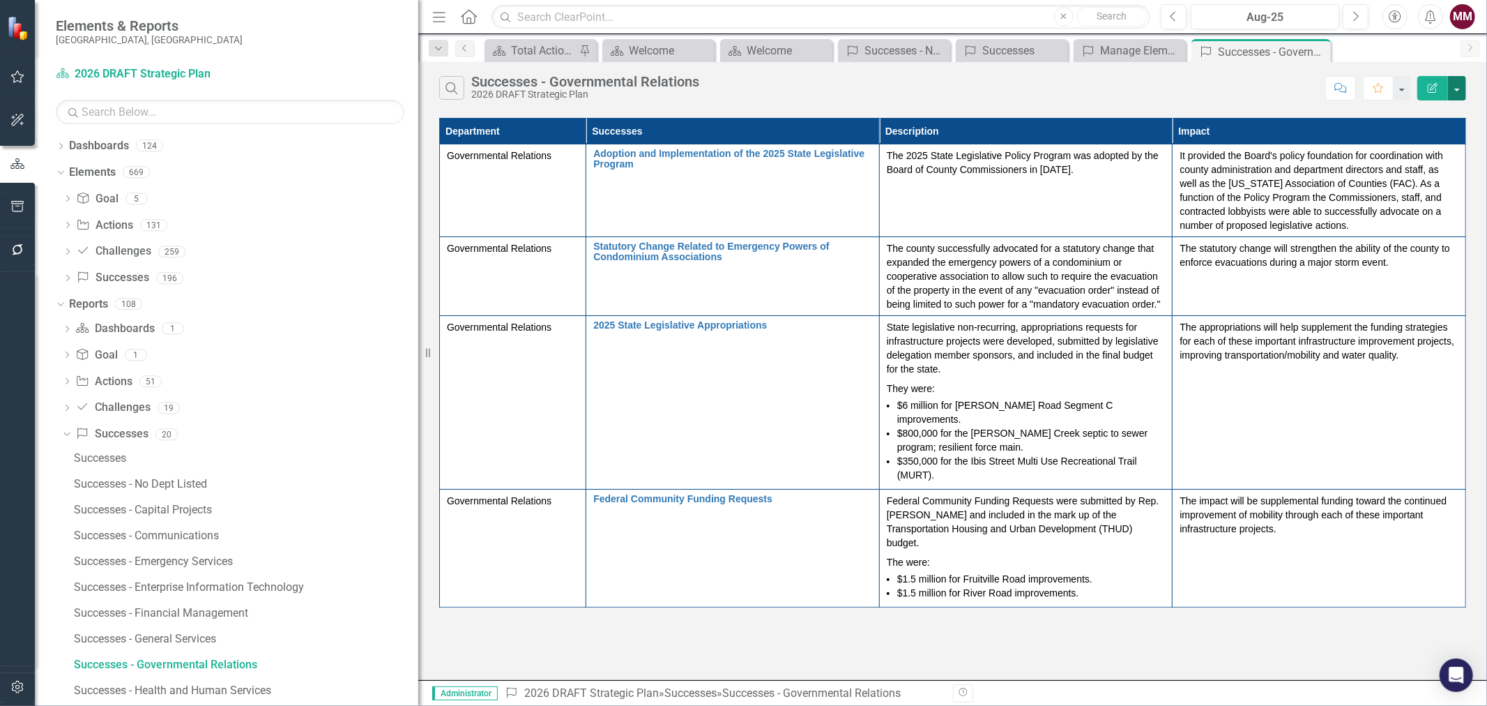
click at [1464, 93] on button "button" at bounding box center [1457, 88] width 18 height 24
click at [1402, 170] on link "Excel Export to Excel" at bounding box center [1411, 168] width 110 height 26
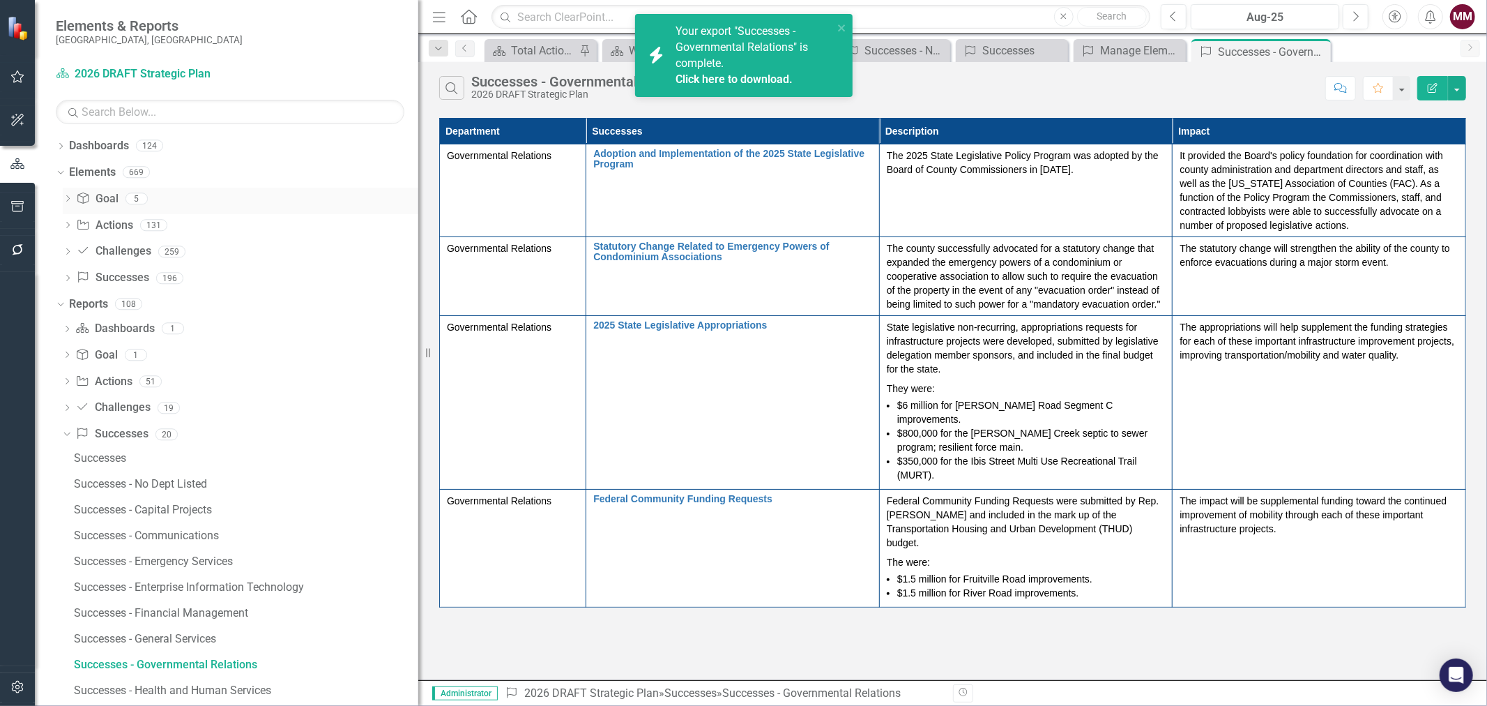
click at [106, 199] on link "Goal Goal" at bounding box center [97, 199] width 42 height 16
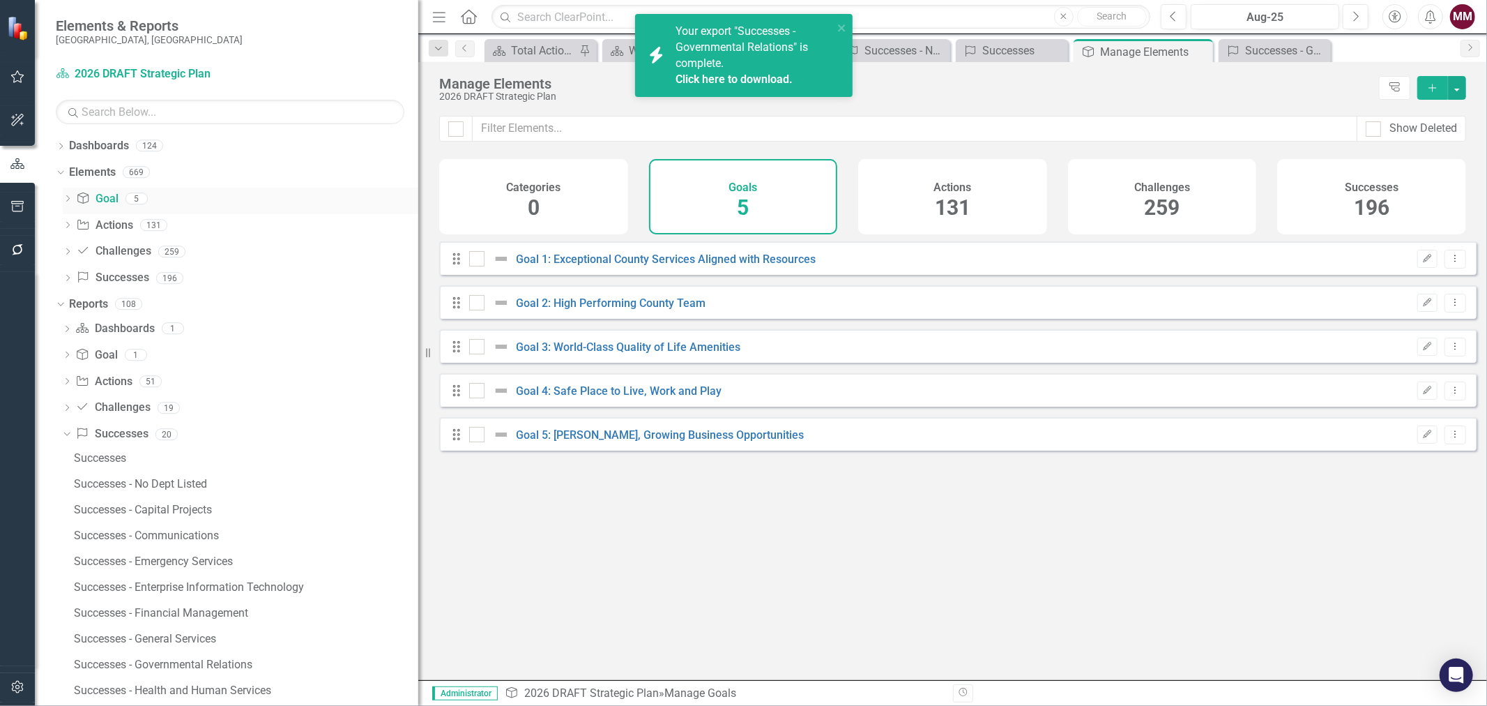
checkbox input "false"
click at [56, 142] on div "Dropdown" at bounding box center [61, 148] width 10 height 12
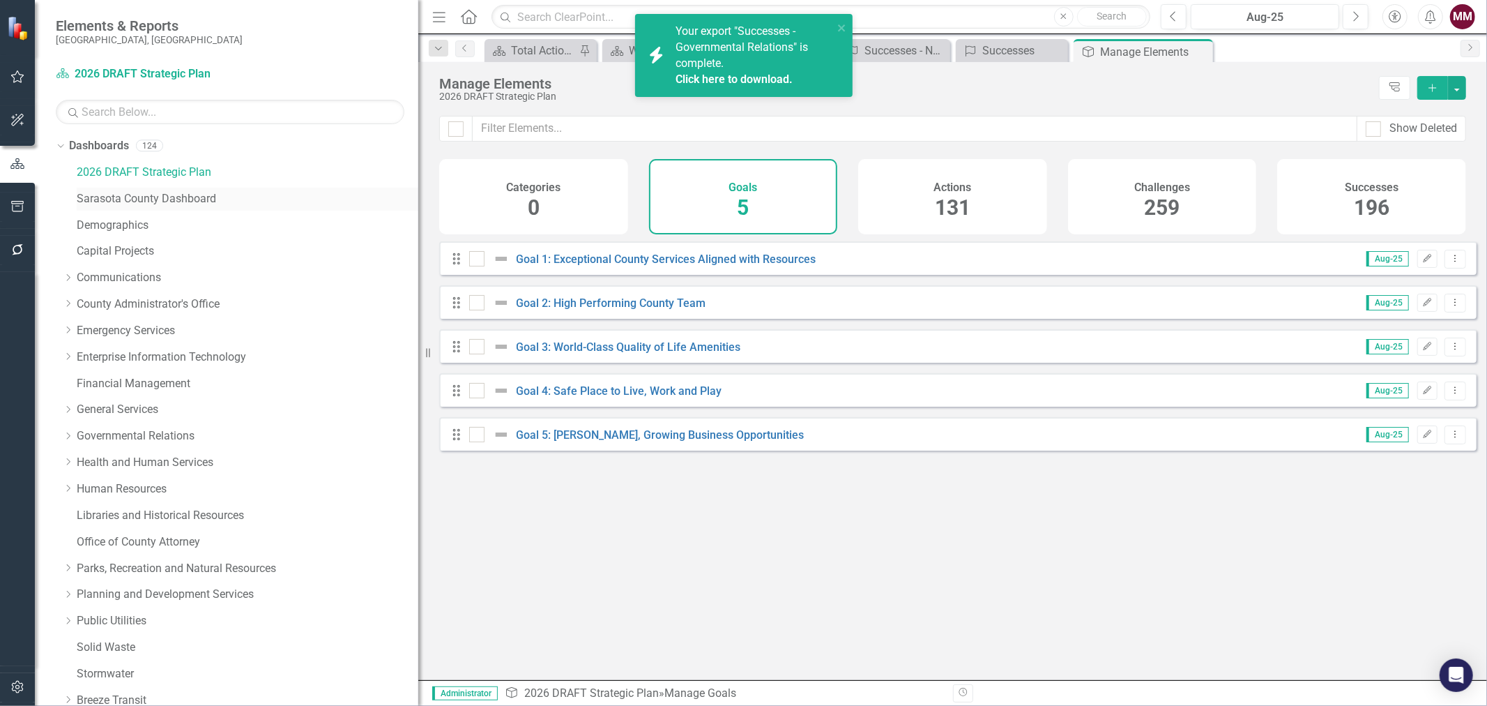
click at [96, 197] on link "Sarasota County Dashboard" at bounding box center [248, 199] width 342 height 16
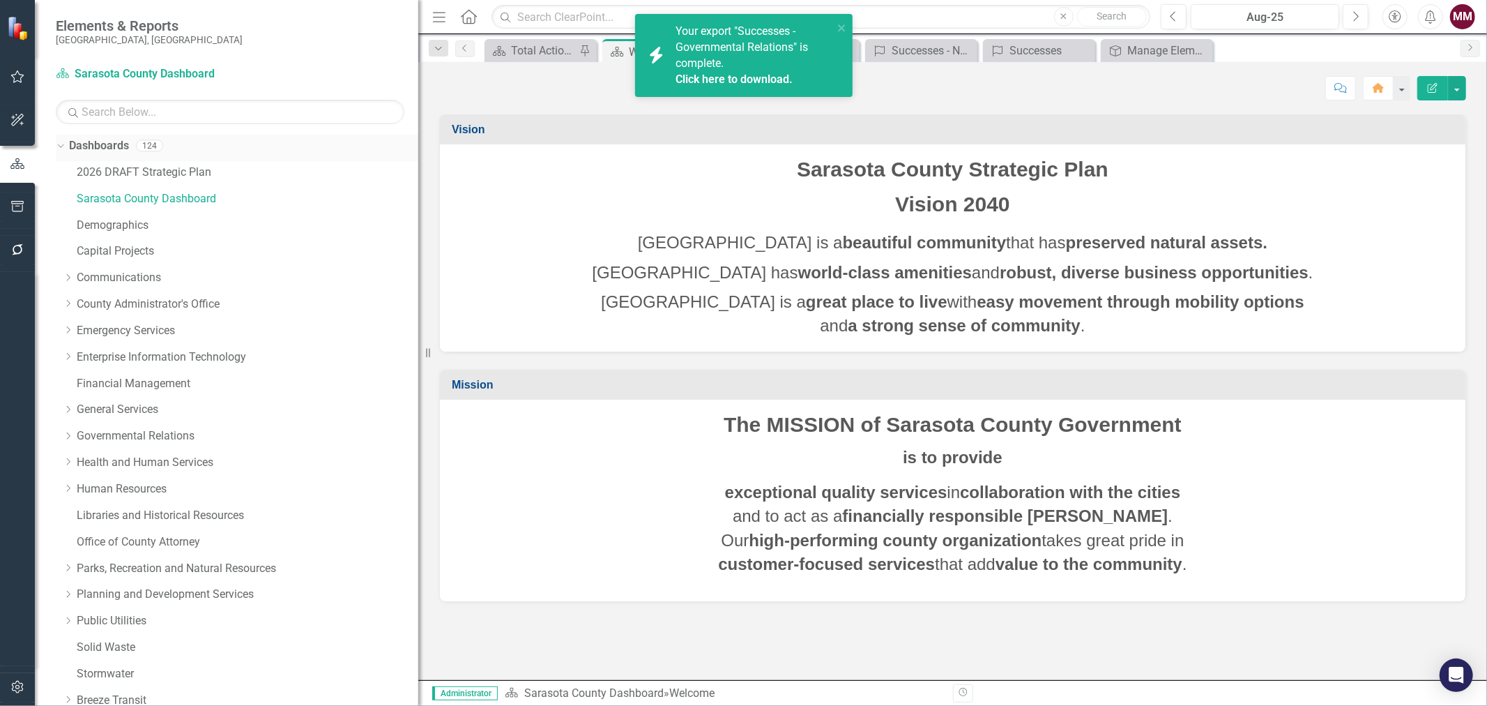
click at [61, 149] on icon "Dropdown" at bounding box center [59, 145] width 8 height 10
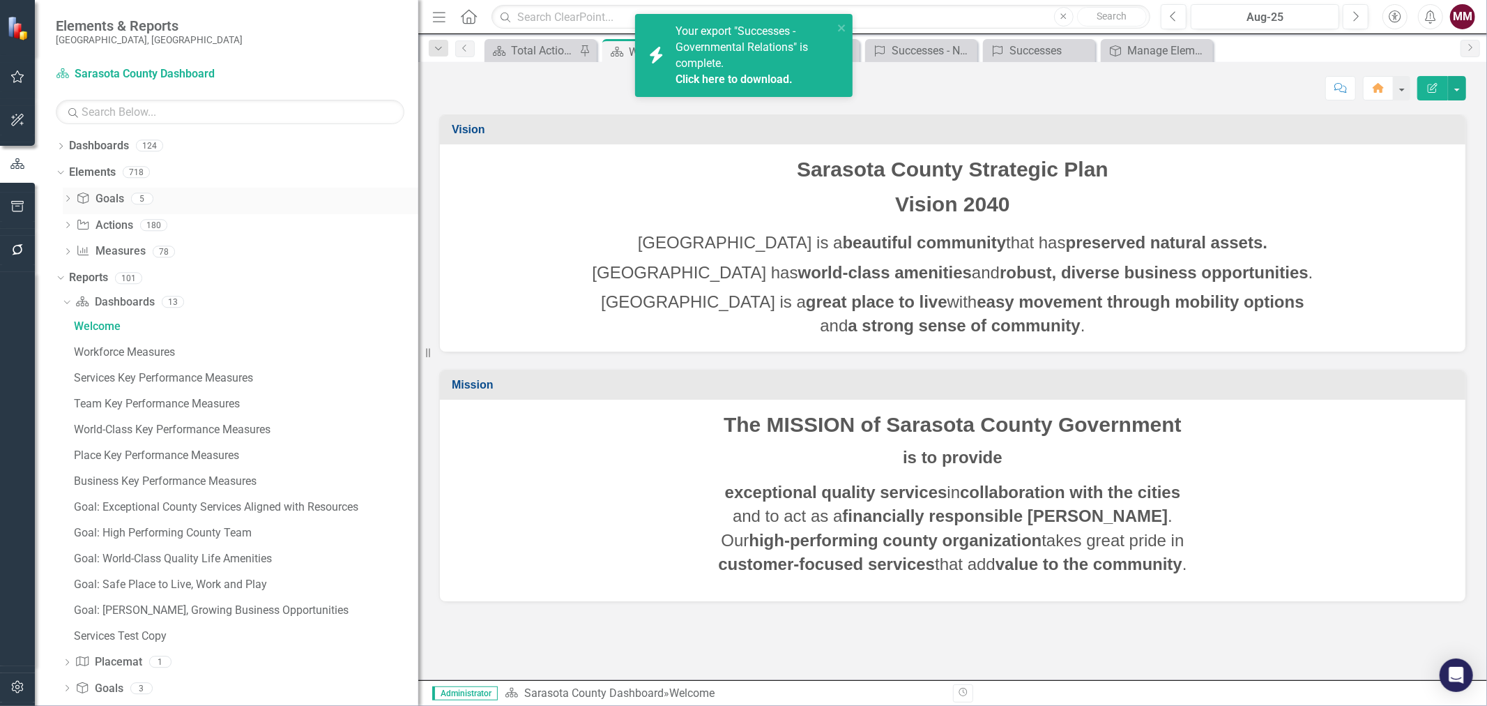
click at [64, 195] on div "Dropdown" at bounding box center [68, 201] width 10 height 12
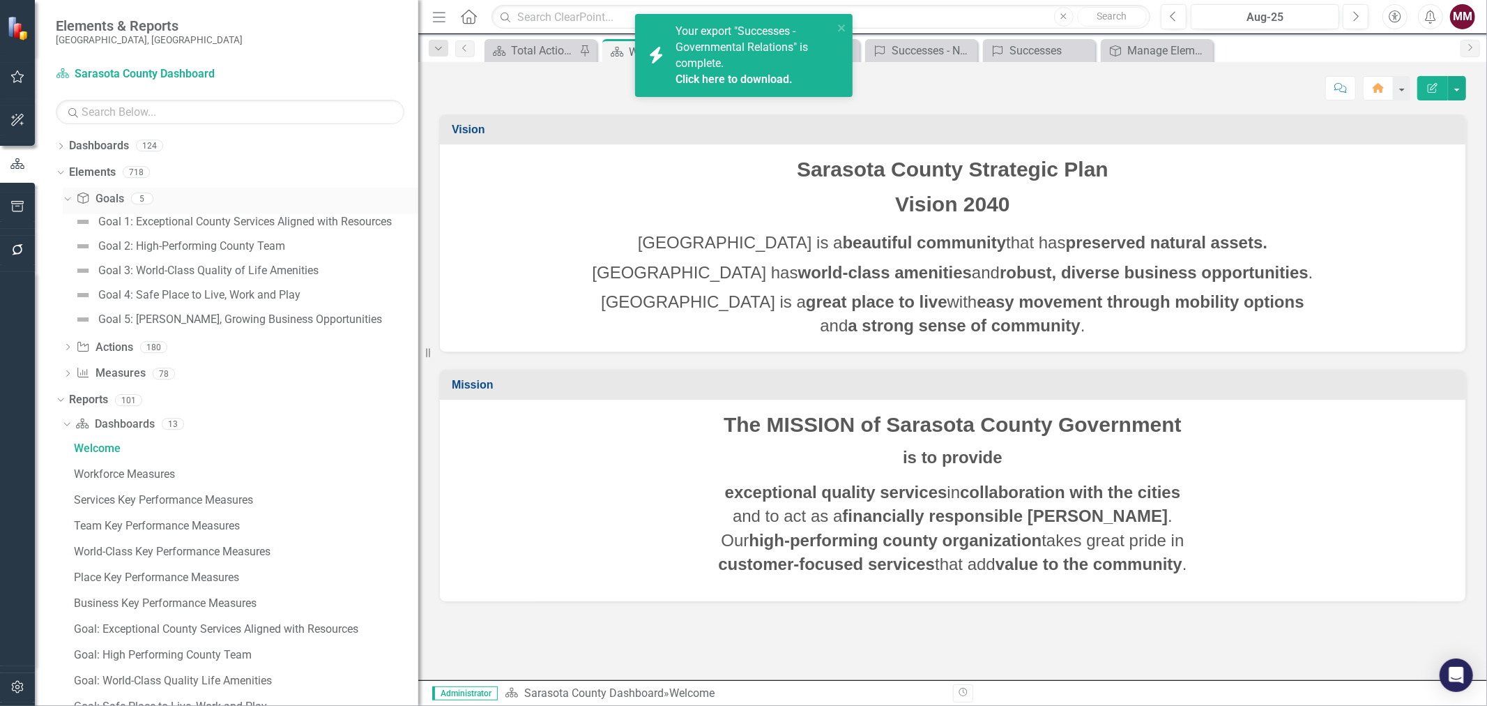
click at [66, 197] on icon "Dropdown" at bounding box center [66, 198] width 8 height 10
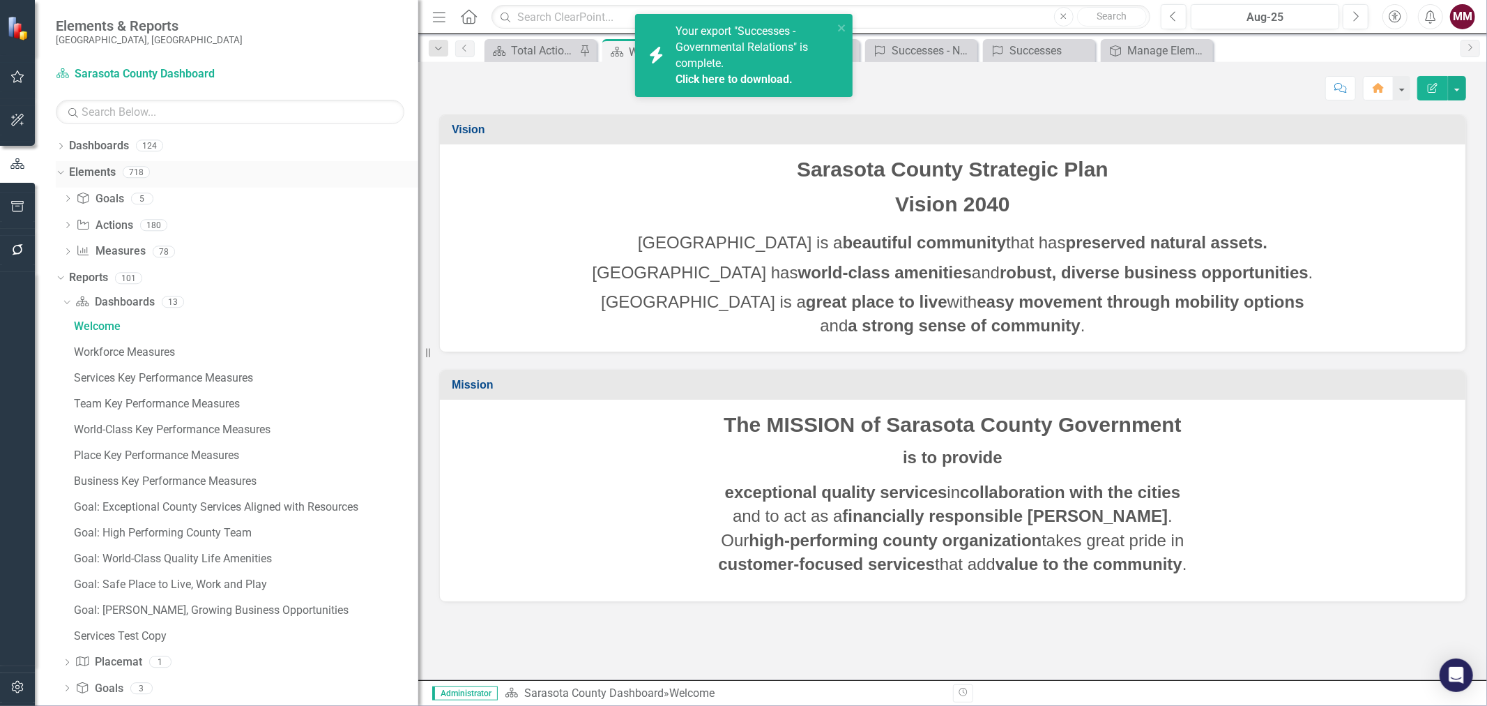
click at [57, 169] on icon "Dropdown" at bounding box center [59, 172] width 8 height 10
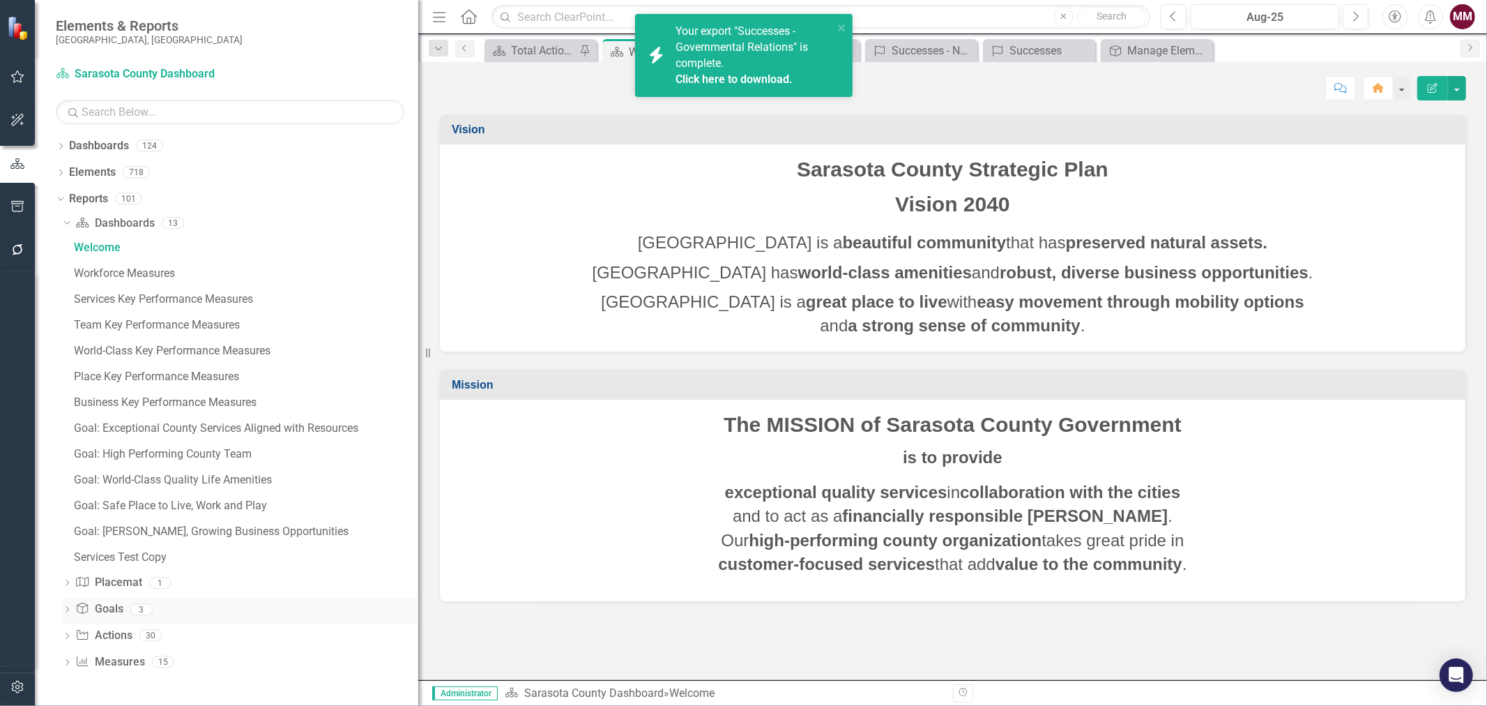
click at [66, 609] on icon "Dropdown" at bounding box center [67, 611] width 10 height 8
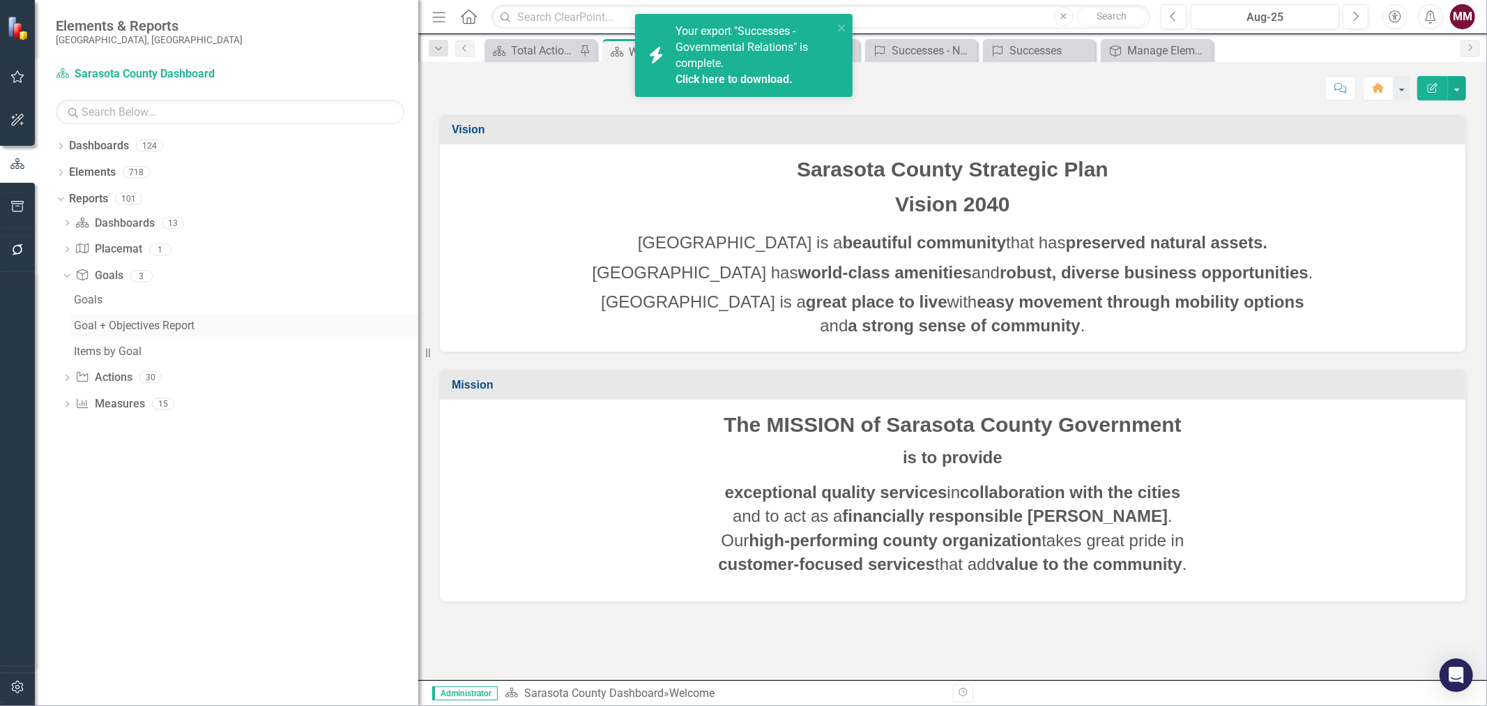
click at [106, 324] on div "Goal + Objectives Report" at bounding box center [246, 325] width 344 height 13
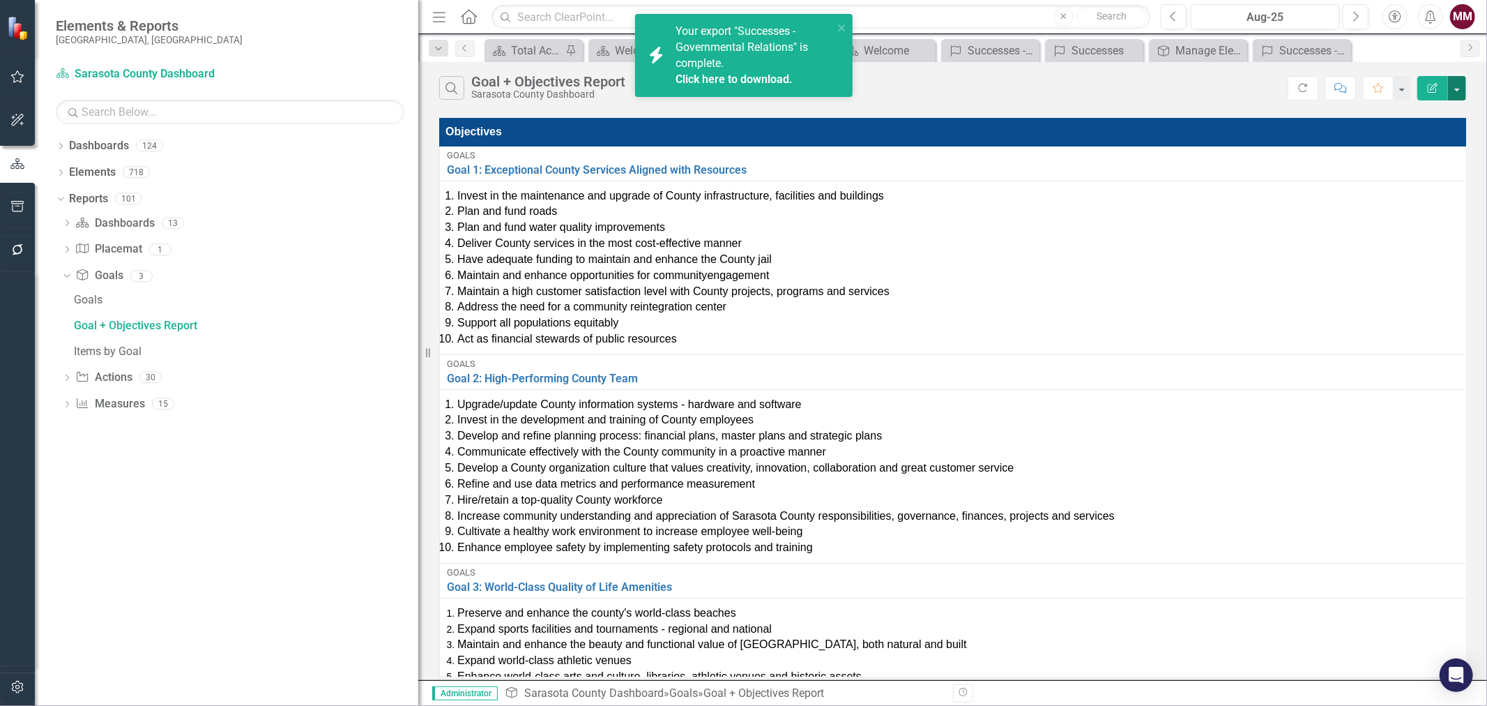
click at [1461, 91] on button "button" at bounding box center [1457, 88] width 18 height 24
click at [1433, 169] on link "Excel Export to Excel" at bounding box center [1411, 168] width 110 height 26
click at [60, 142] on div "Dropdown" at bounding box center [61, 148] width 10 height 12
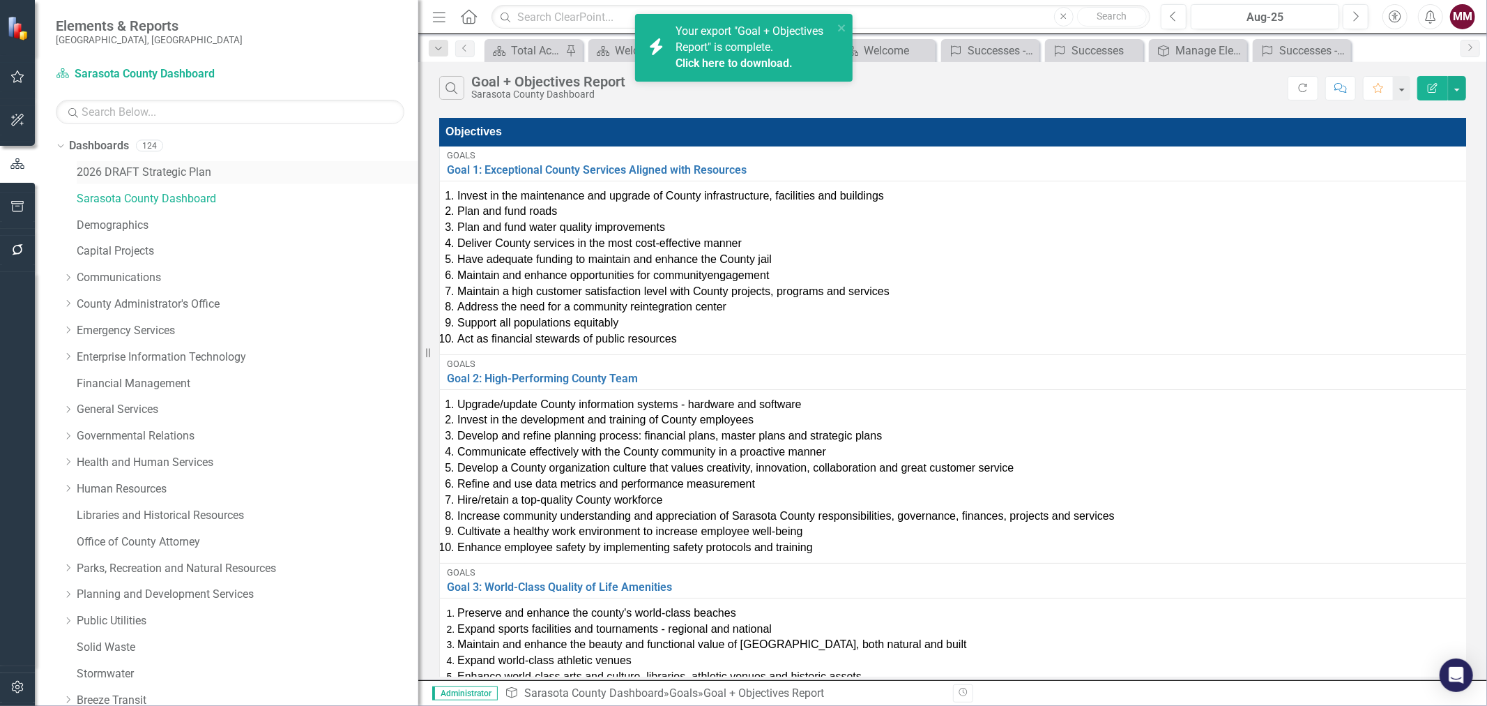
click at [107, 169] on link "2026 DRAFT Strategic Plan" at bounding box center [248, 173] width 342 height 16
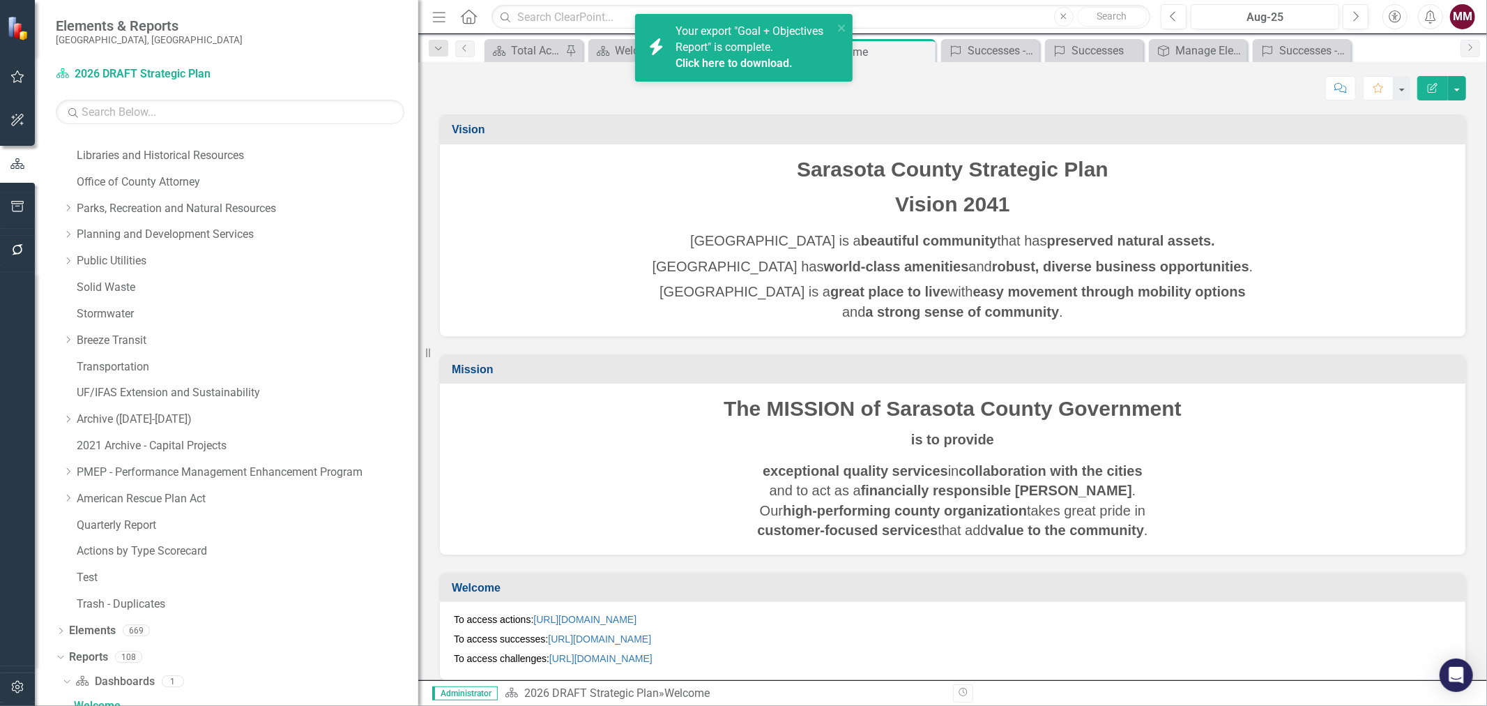
click at [60, 146] on div "Dropdown Dashboards 124 2026 DRAFT Strategic Plan Sarasota County Dashboard Dem…" at bounding box center [237, 197] width 363 height 844
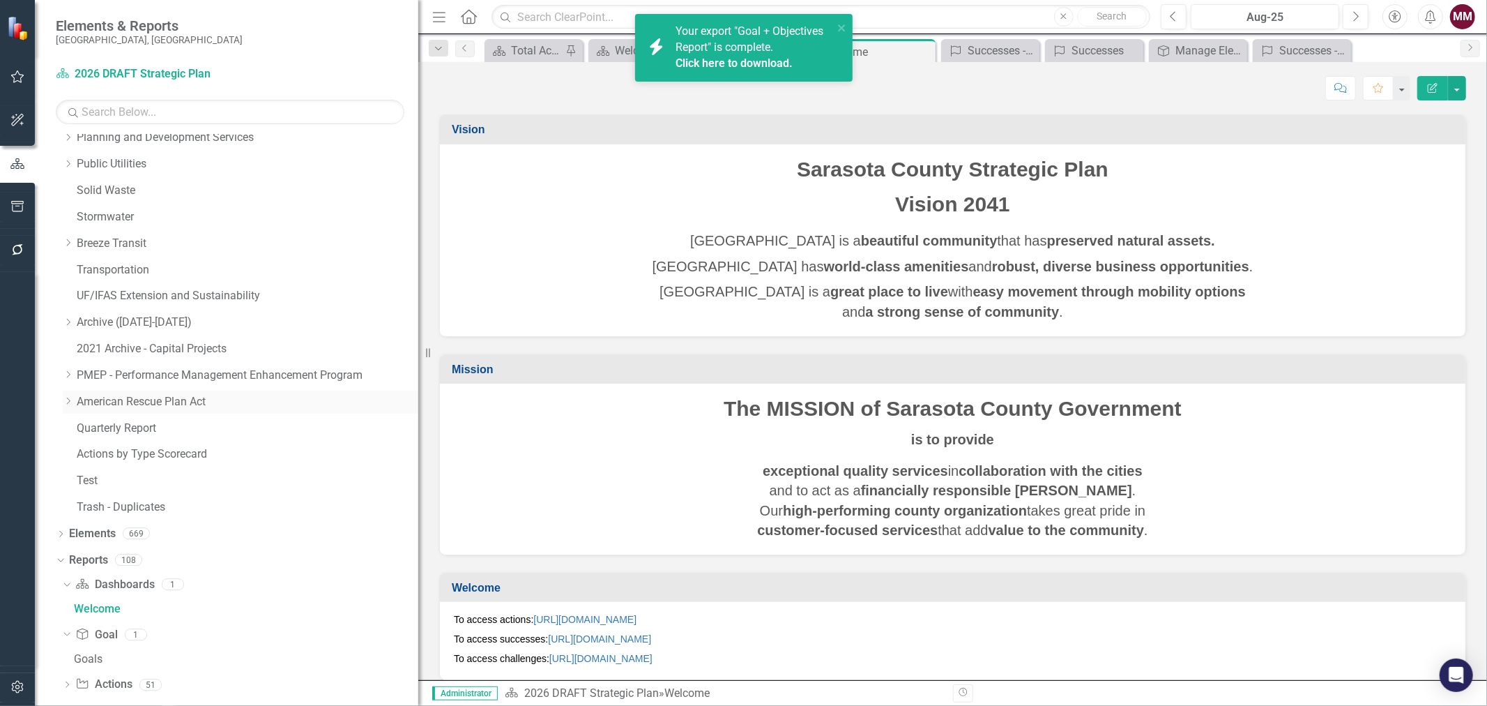
scroll to position [524, 0]
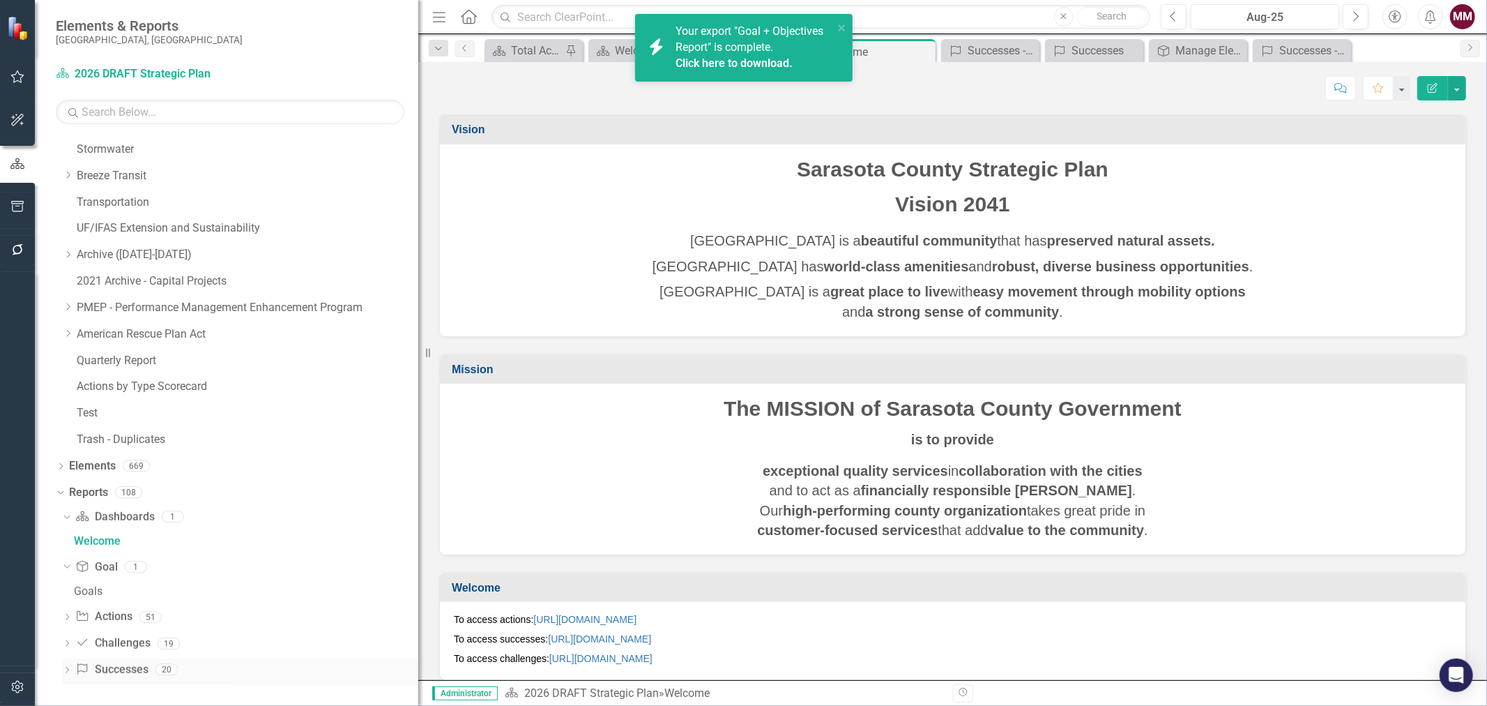
click at [70, 671] on icon "Dropdown" at bounding box center [67, 671] width 10 height 8
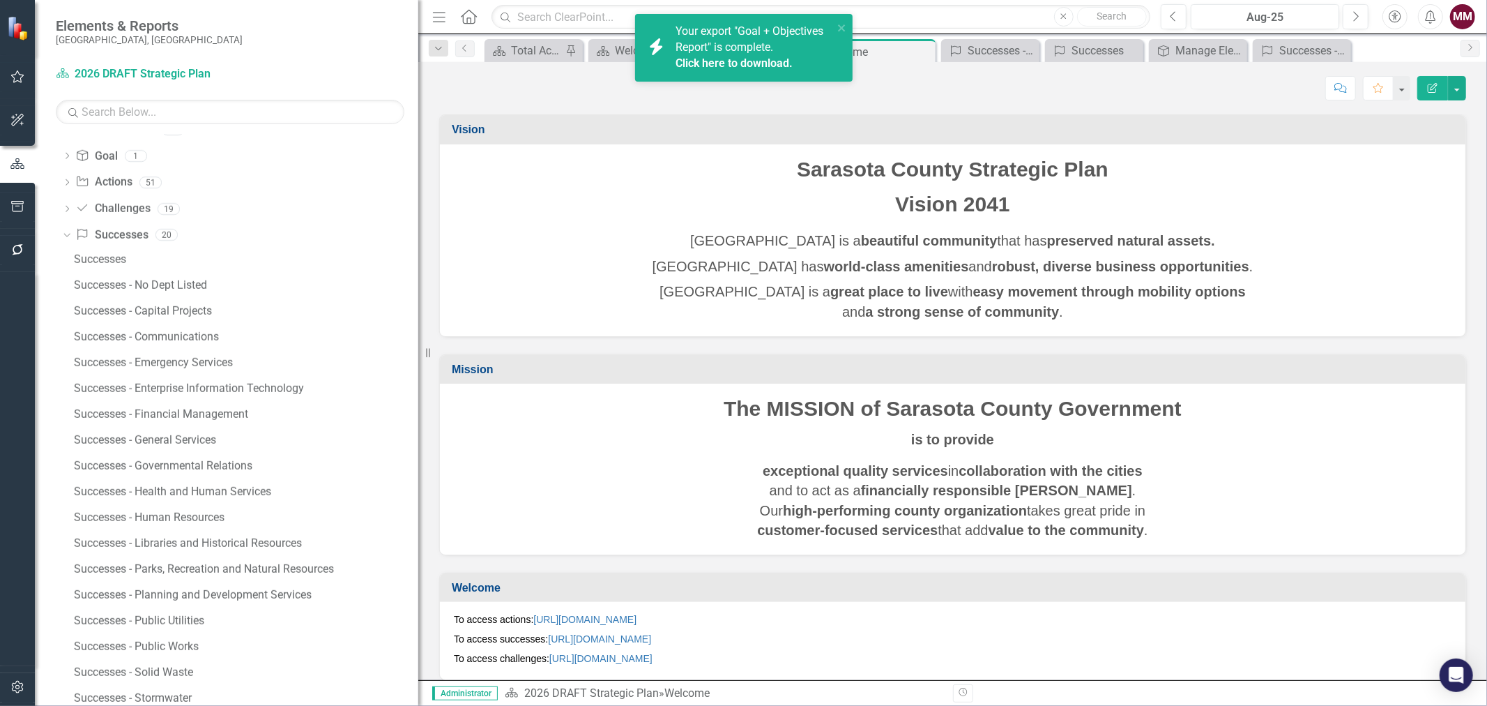
scroll to position [991, 0]
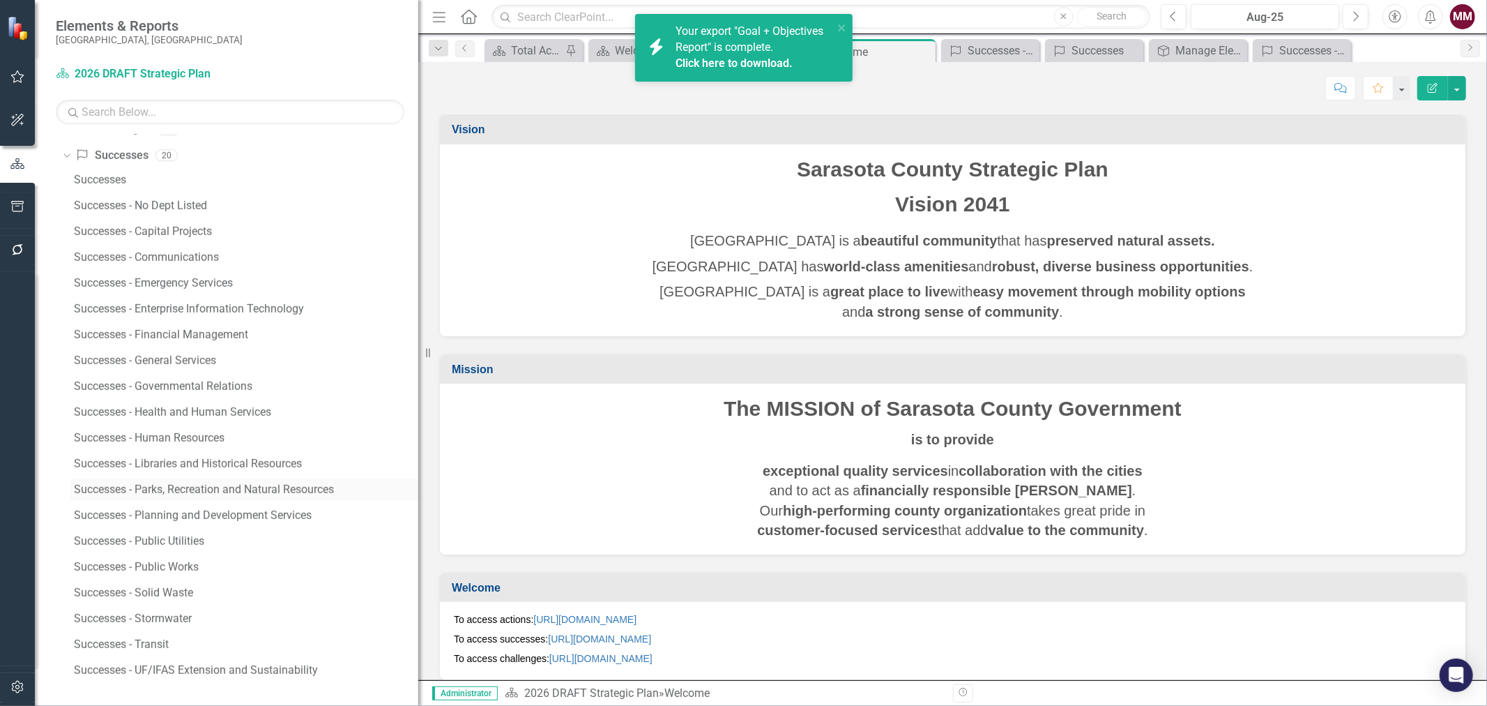
click at [208, 493] on div "Successes - Parks, Recreation and Natural Resources" at bounding box center [246, 489] width 344 height 13
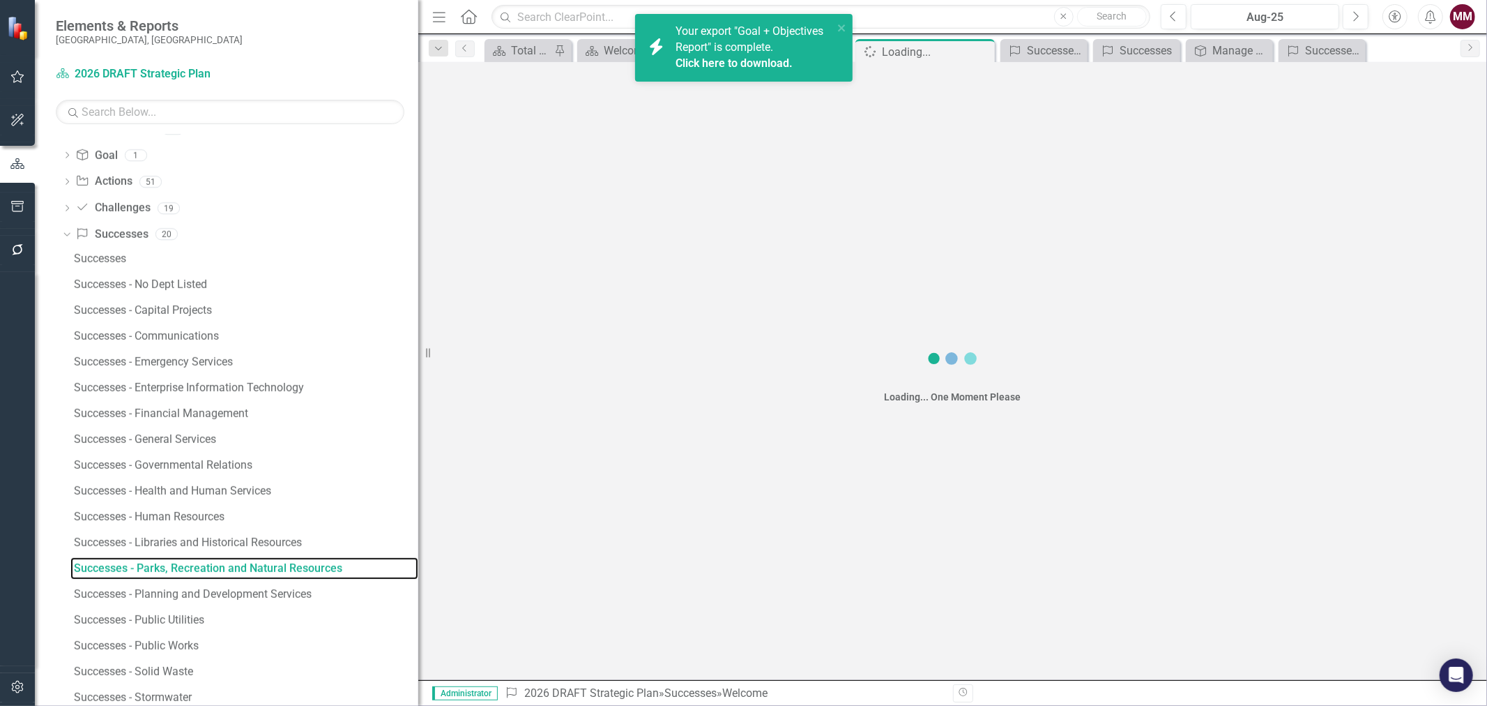
scroll to position [786, 0]
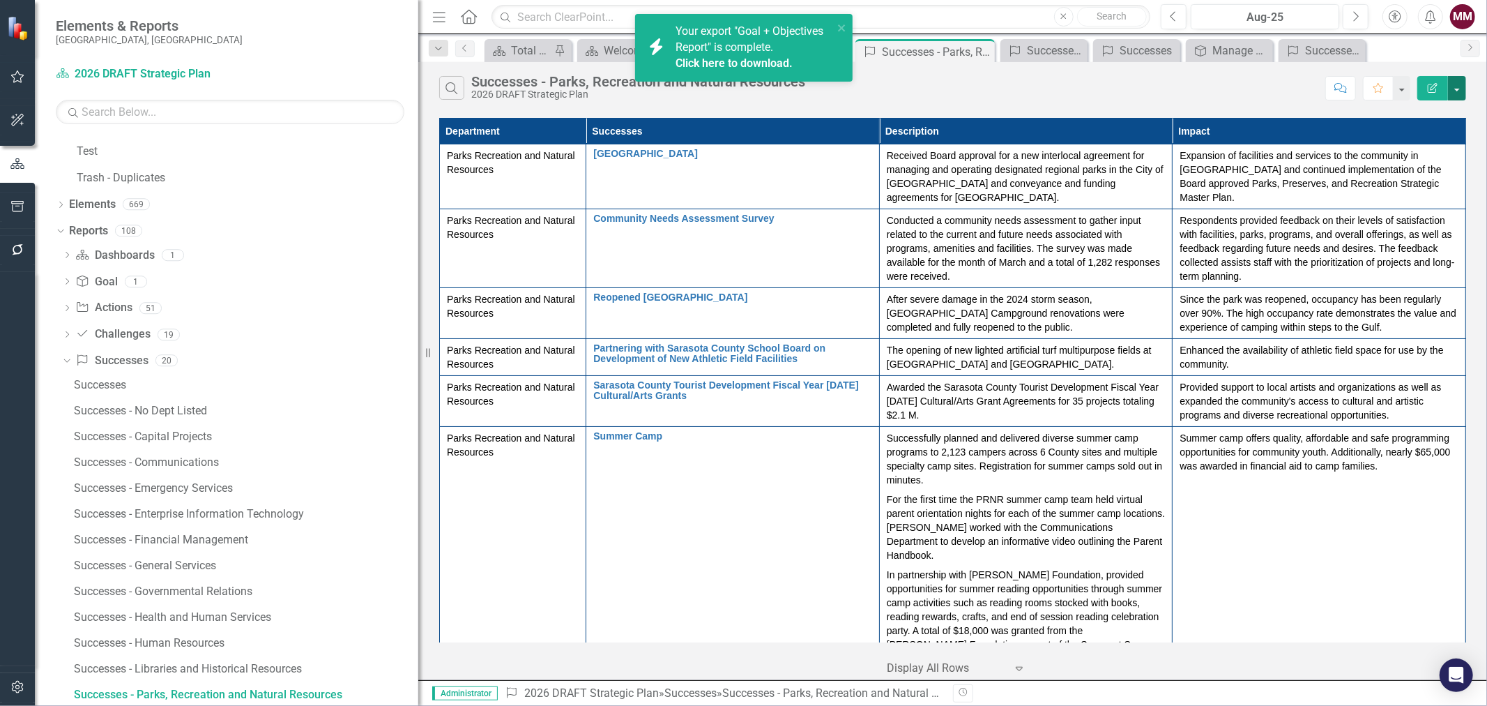
click at [1459, 93] on button "button" at bounding box center [1457, 88] width 18 height 24
click at [1434, 163] on link "Excel Export to Excel" at bounding box center [1411, 168] width 110 height 26
